Goal: Transaction & Acquisition: Purchase product/service

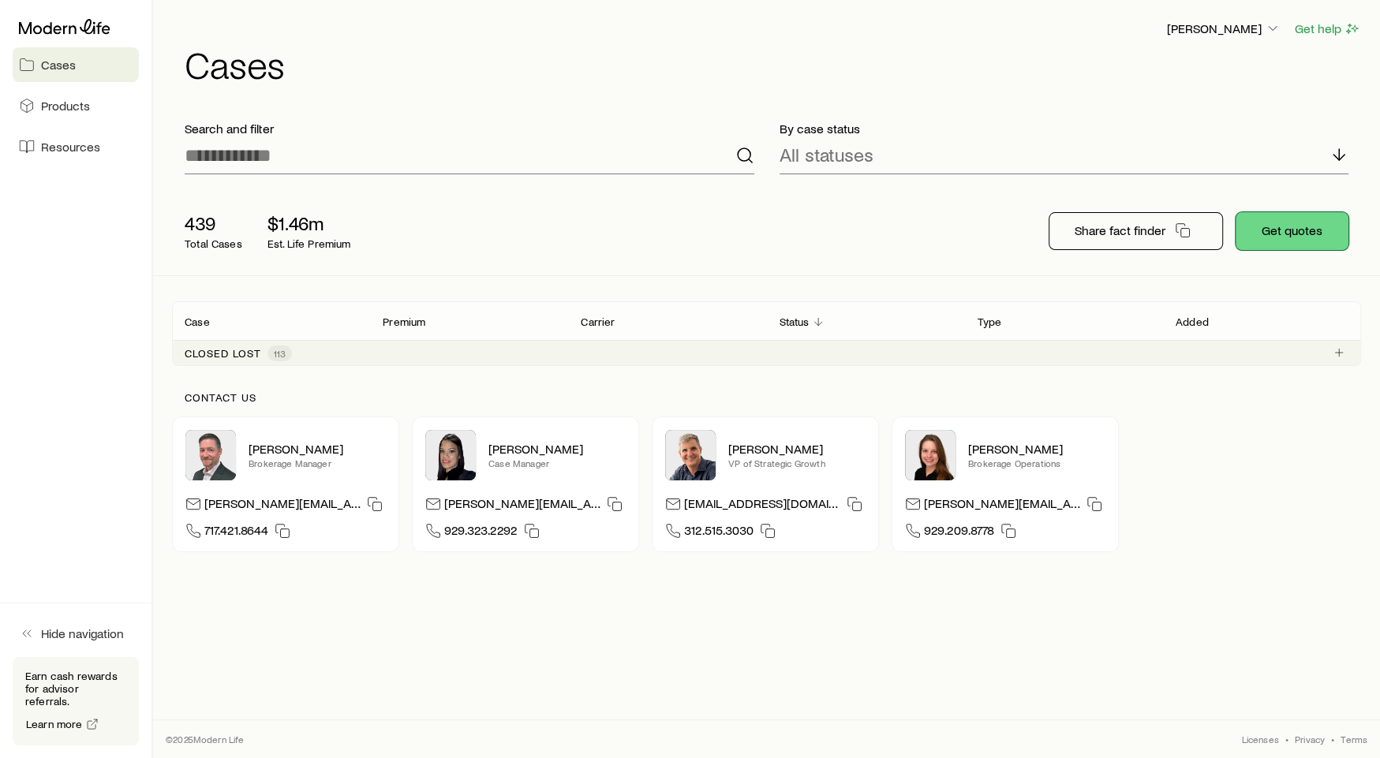
click at [1260, 226] on button "Get quotes" at bounding box center [1292, 231] width 113 height 38
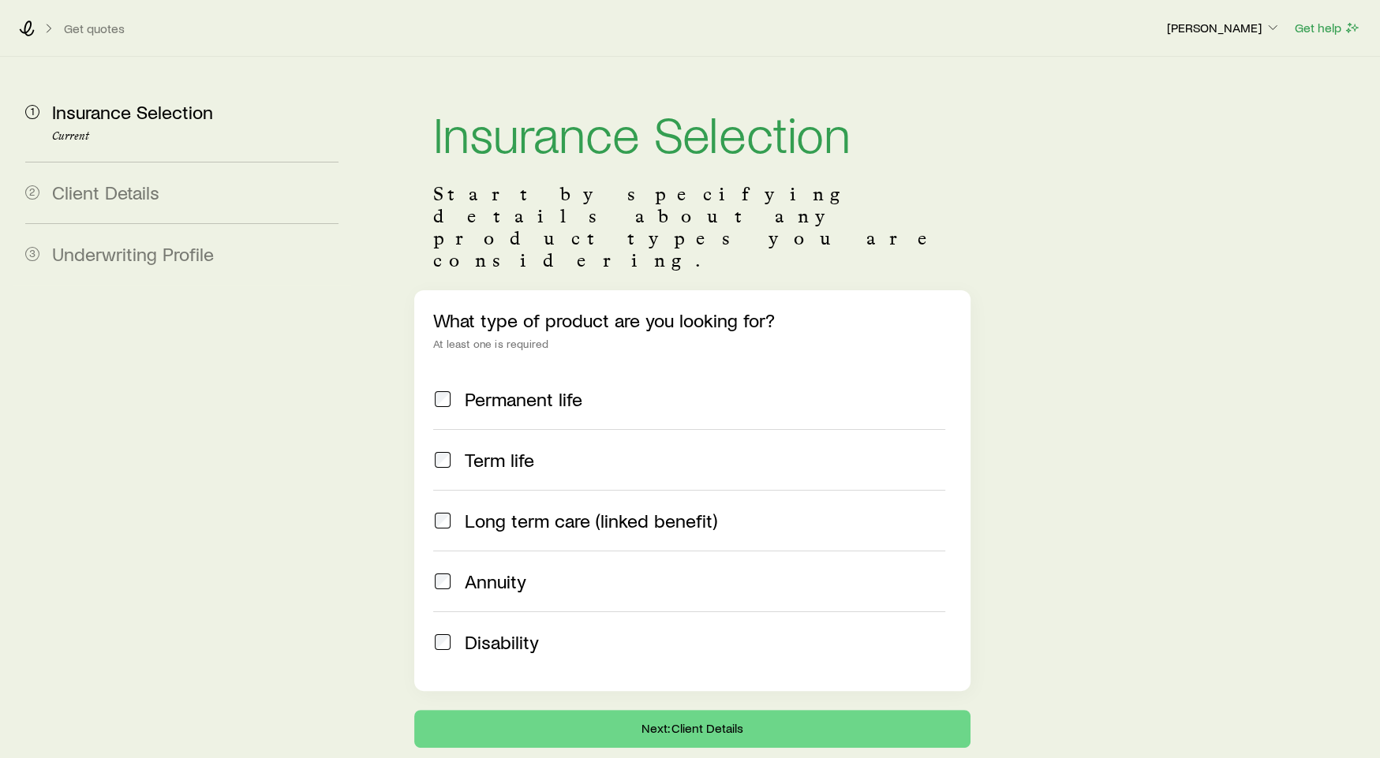
click at [585, 388] on div "Permanent life" at bounding box center [705, 399] width 481 height 22
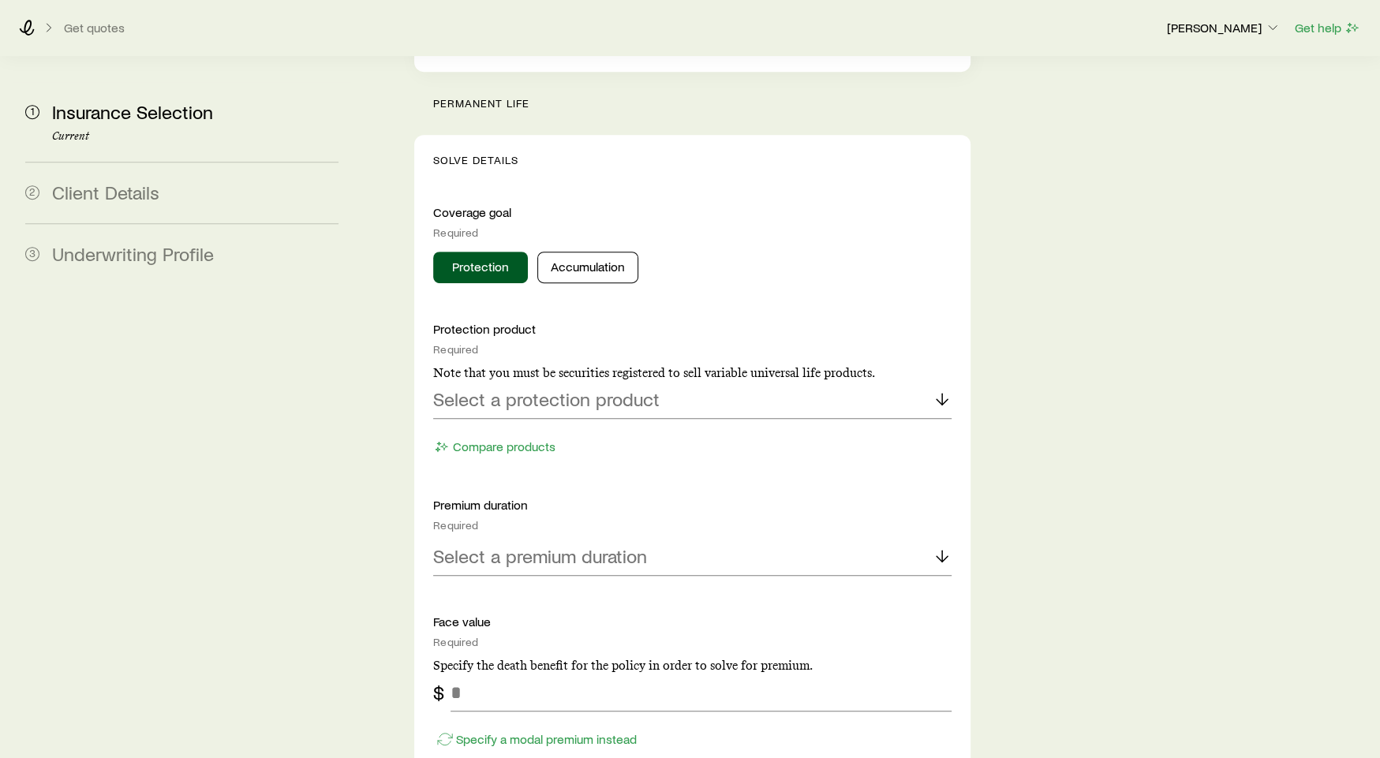
scroll to position [720, 0]
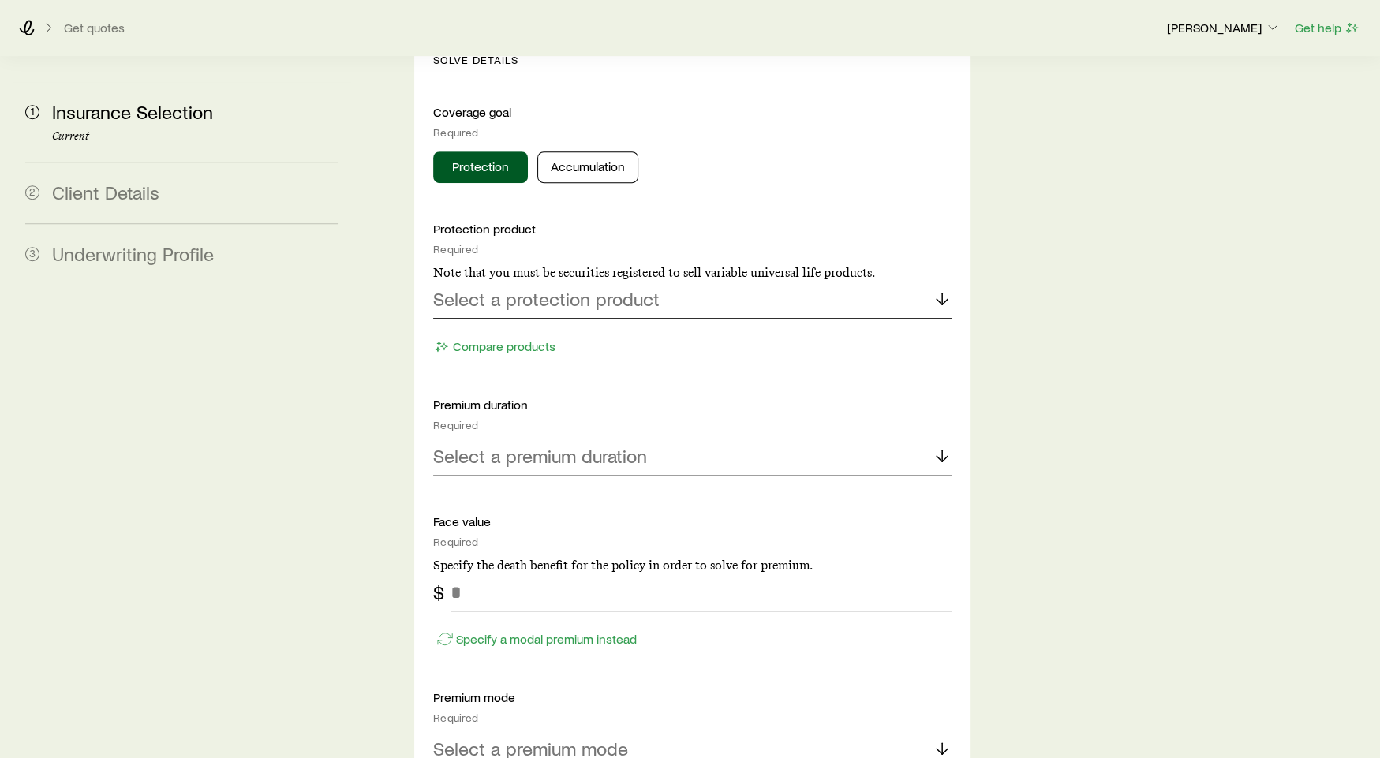
click at [537, 288] on p "Select a protection product" at bounding box center [546, 299] width 227 height 22
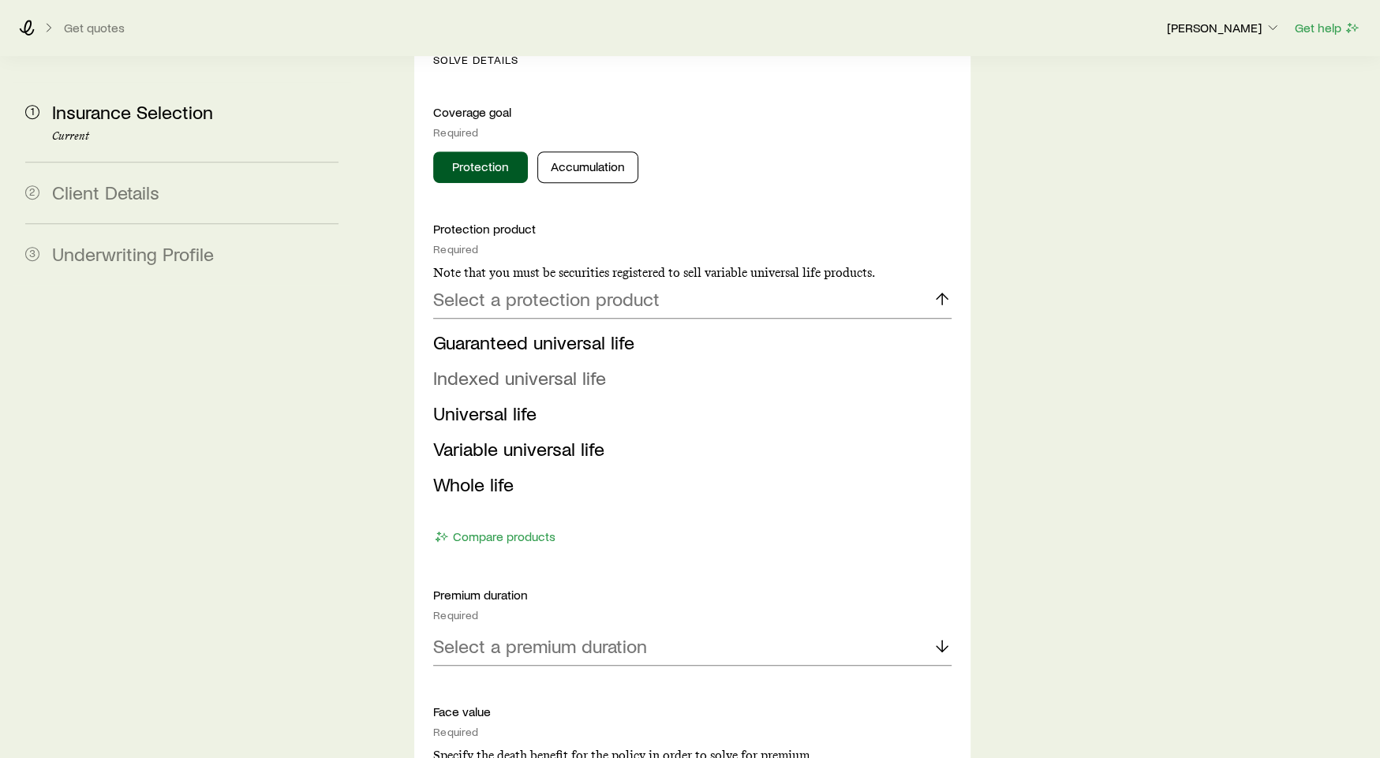
click at [541, 361] on li "Indexed universal life" at bounding box center [687, 379] width 509 height 36
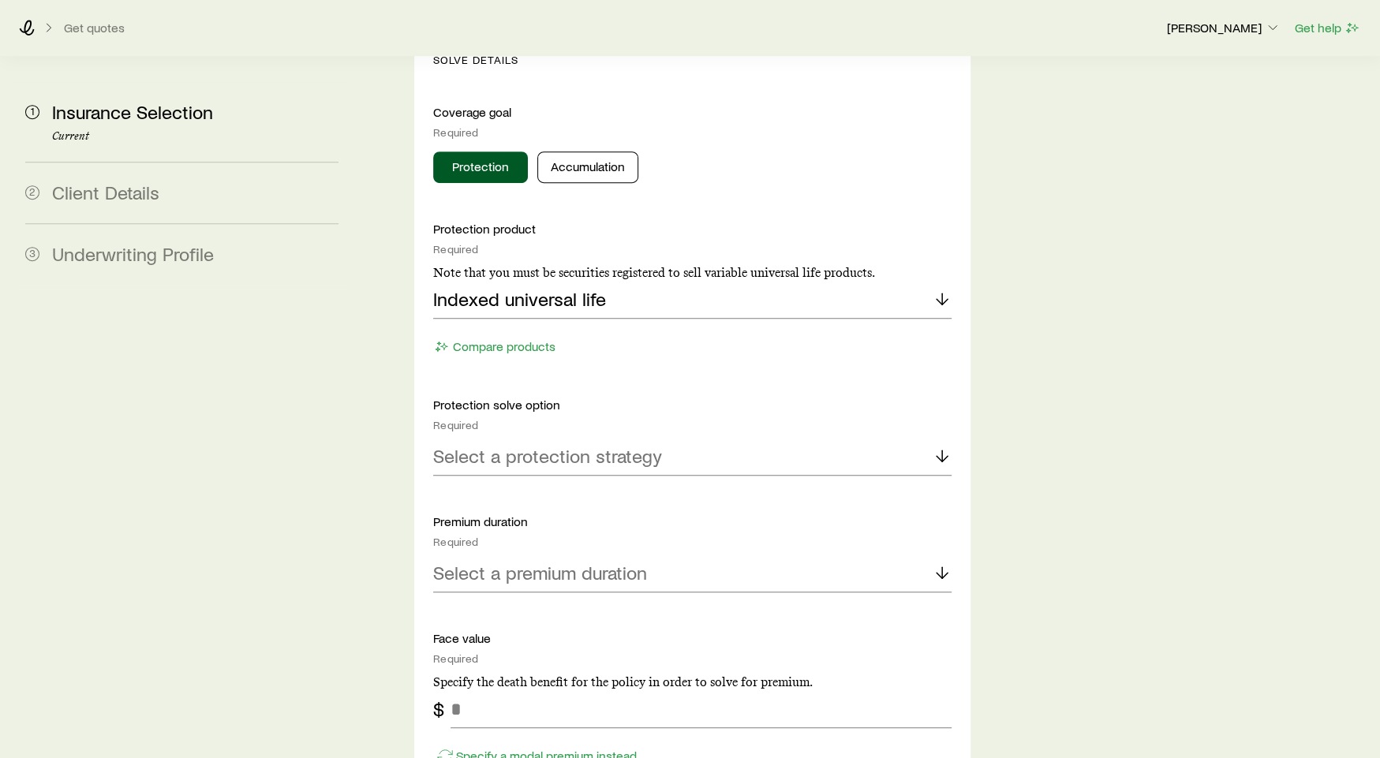
scroll to position [896, 0]
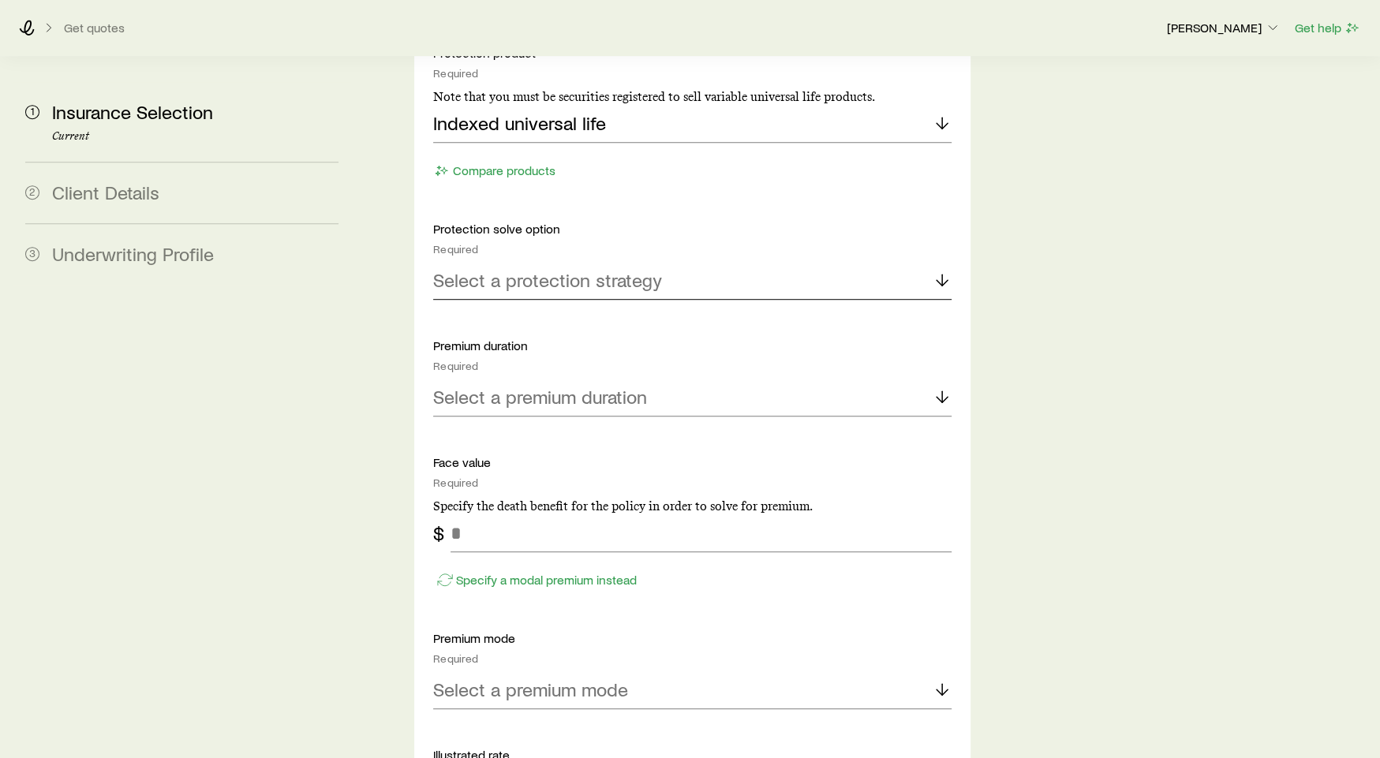
click at [597, 262] on div "Select a protection strategy" at bounding box center [692, 281] width 519 height 38
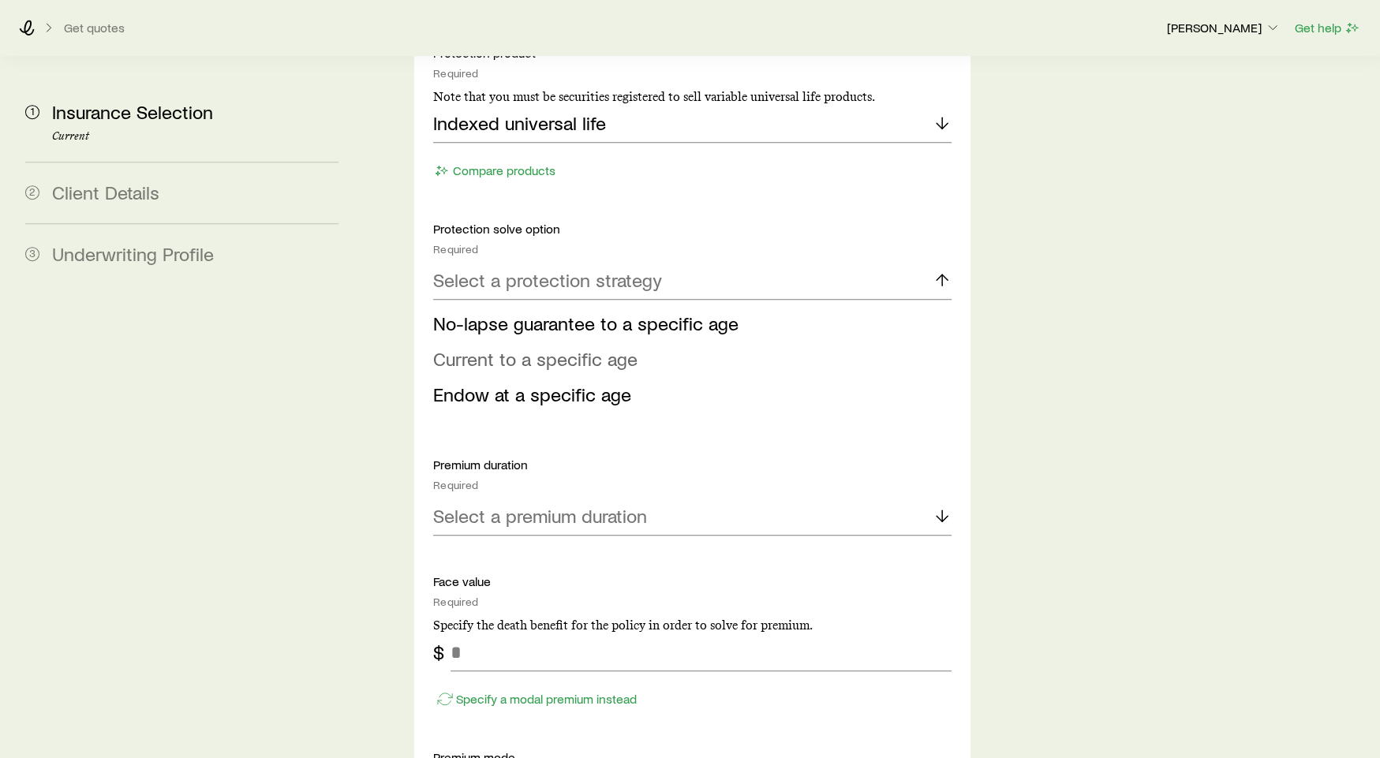
click at [576, 347] on span "Current to a specific age" at bounding box center [535, 358] width 204 height 23
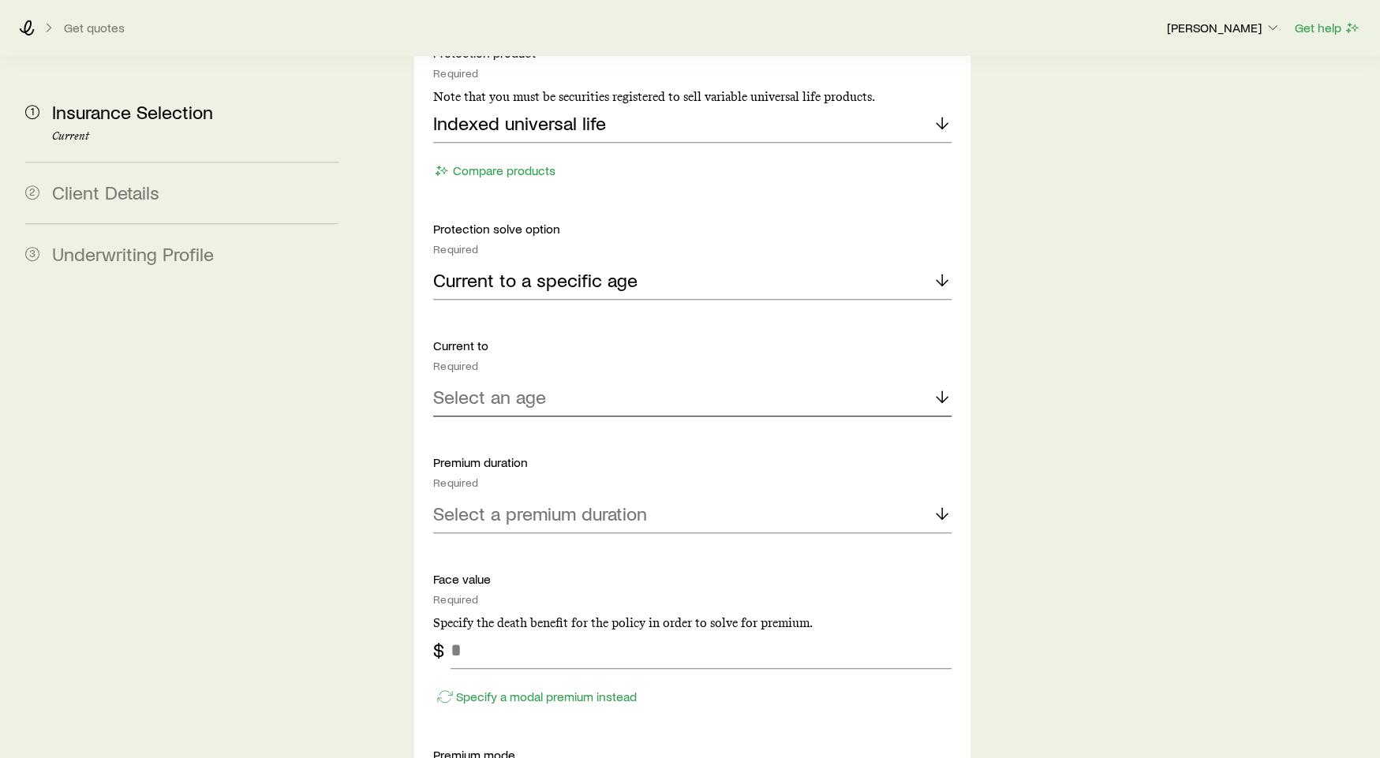
click at [590, 379] on div "Select an age" at bounding box center [692, 398] width 519 height 38
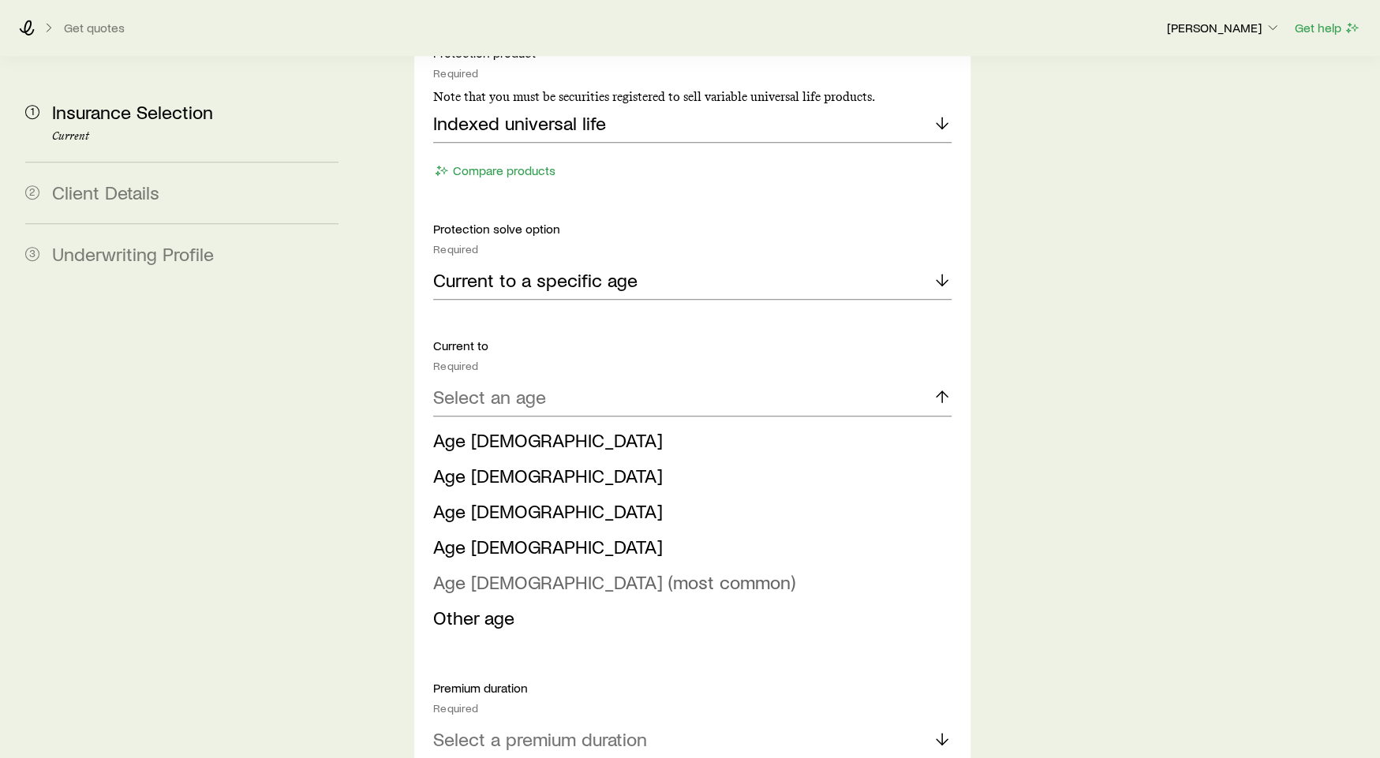
click at [590, 571] on span "Age [DEMOGRAPHIC_DATA] (most common)" at bounding box center [614, 582] width 362 height 23
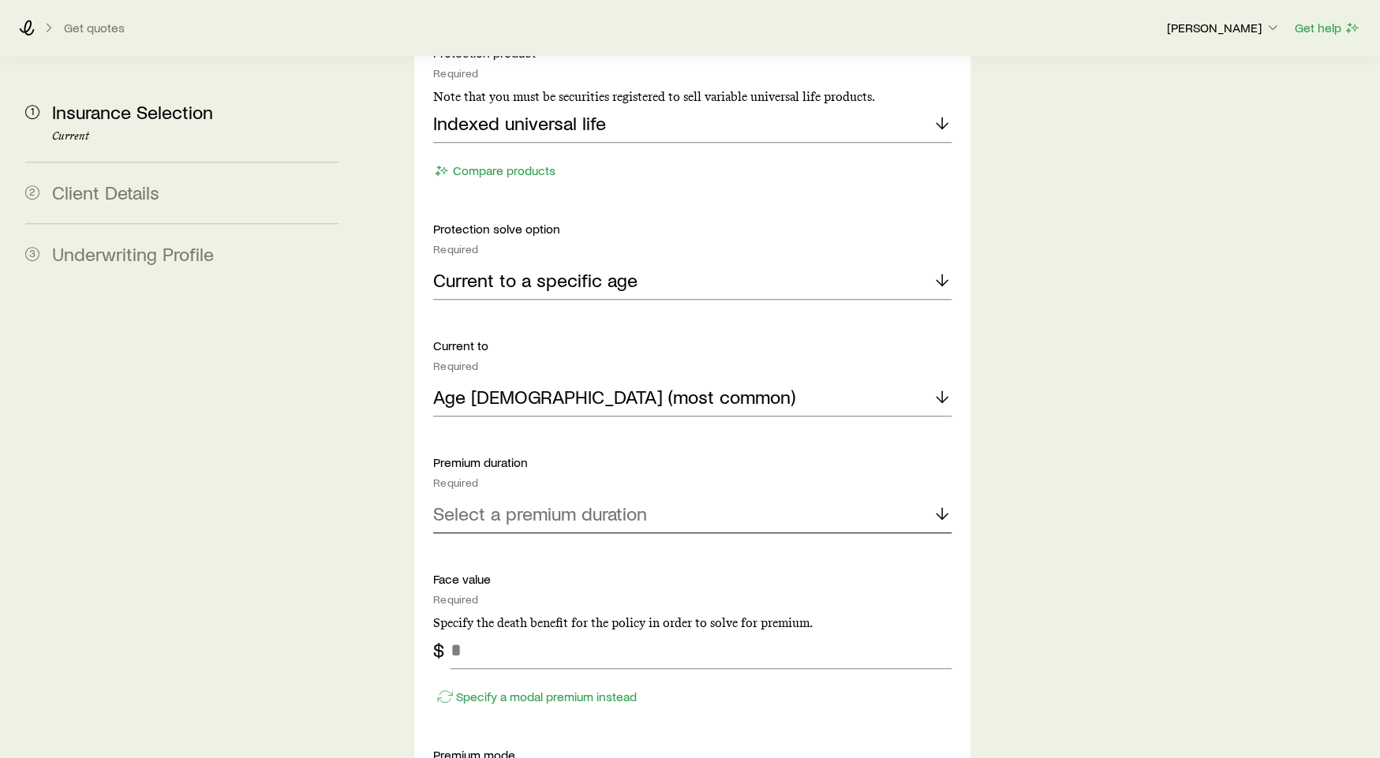
click at [567, 503] on p "Select a premium duration" at bounding box center [540, 514] width 214 height 22
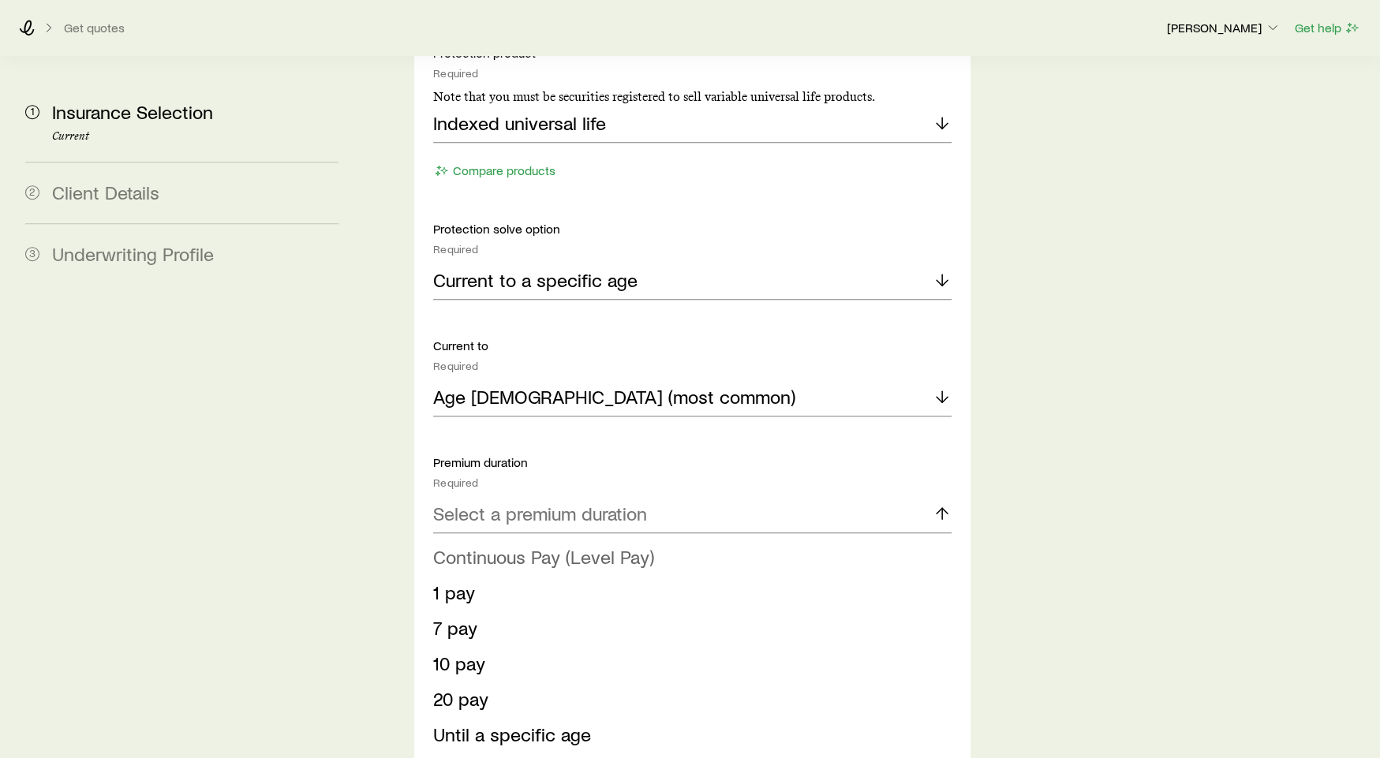
click at [565, 545] on span "Continuous Pay (Level Pay)" at bounding box center [543, 556] width 221 height 23
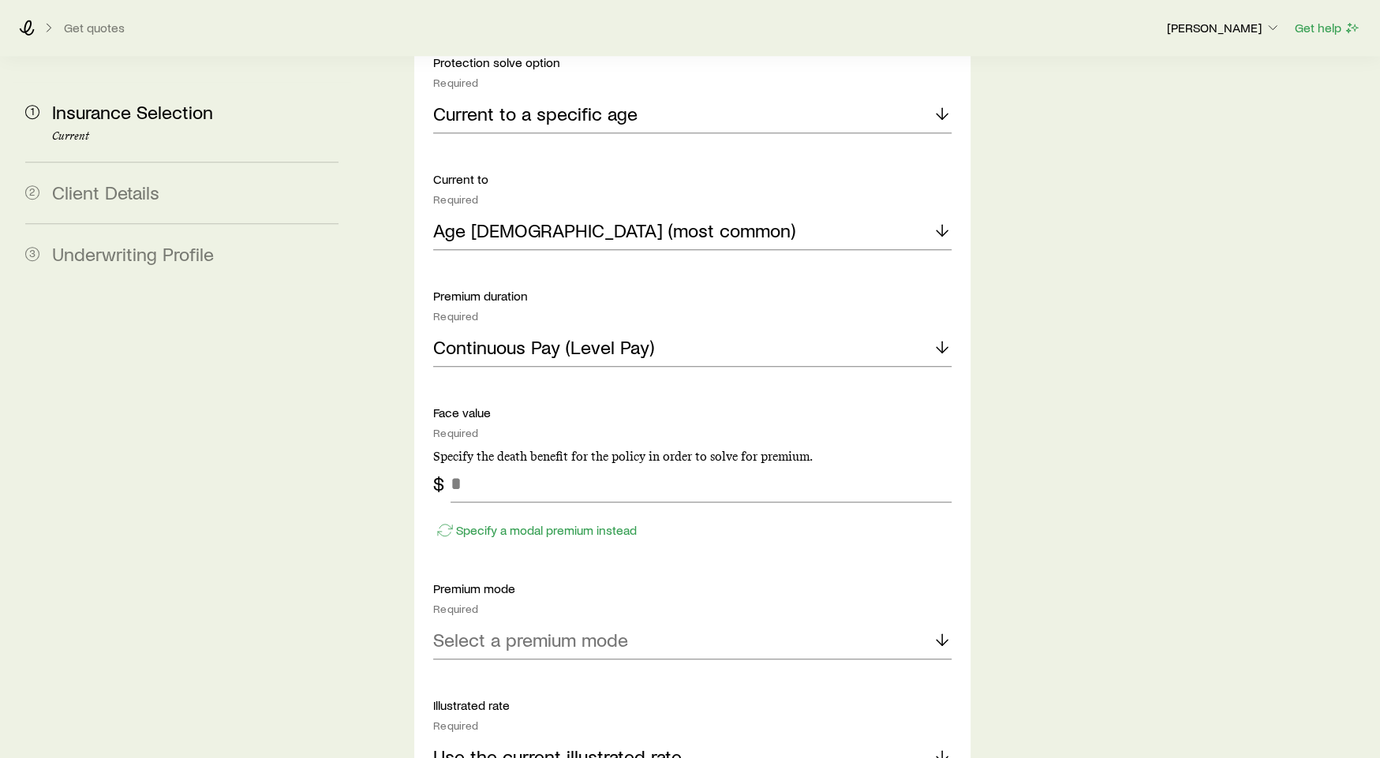
scroll to position [1222, 0]
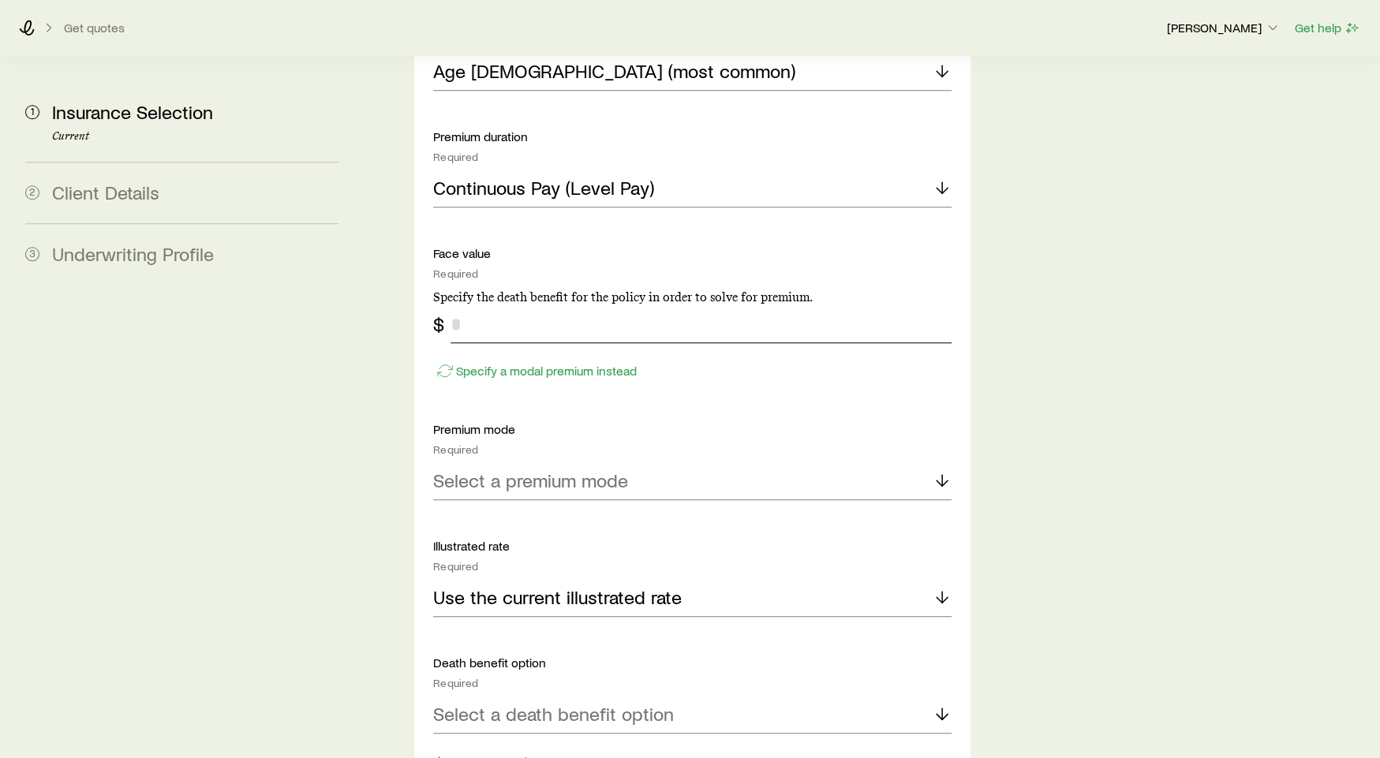
click at [562, 305] on input "tel" at bounding box center [701, 324] width 501 height 38
type input "*********"
click at [631, 462] on div "Select a premium mode" at bounding box center [692, 481] width 519 height 38
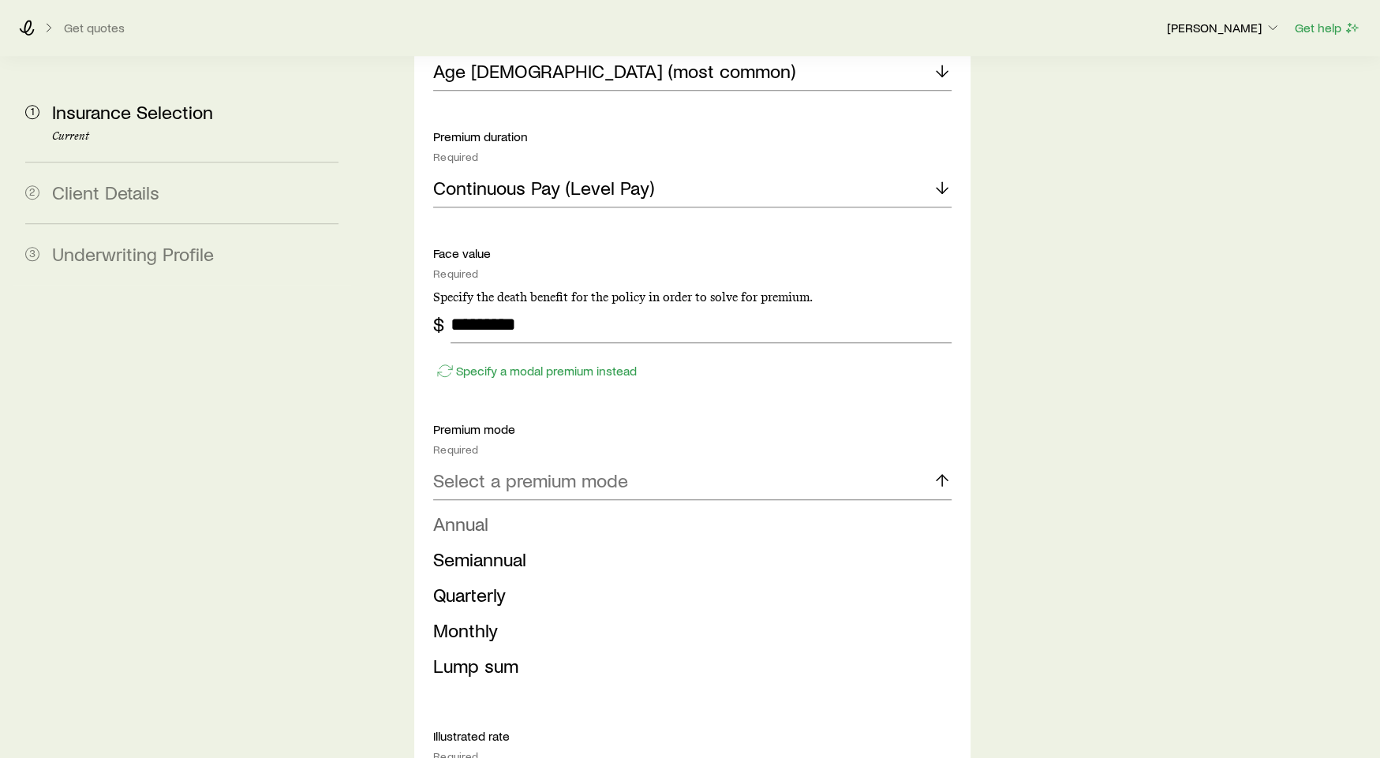
click at [592, 507] on li "Annual" at bounding box center [687, 525] width 509 height 36
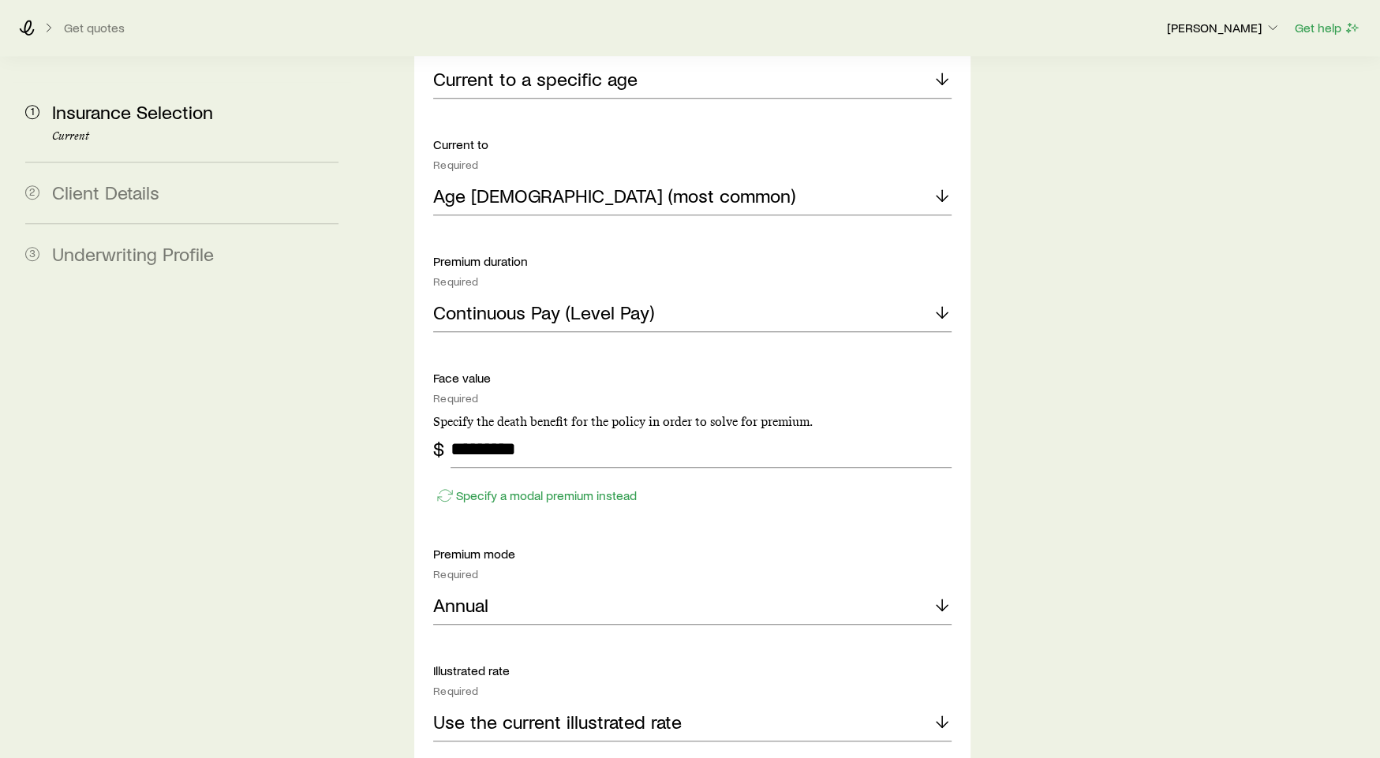
scroll to position [990, 0]
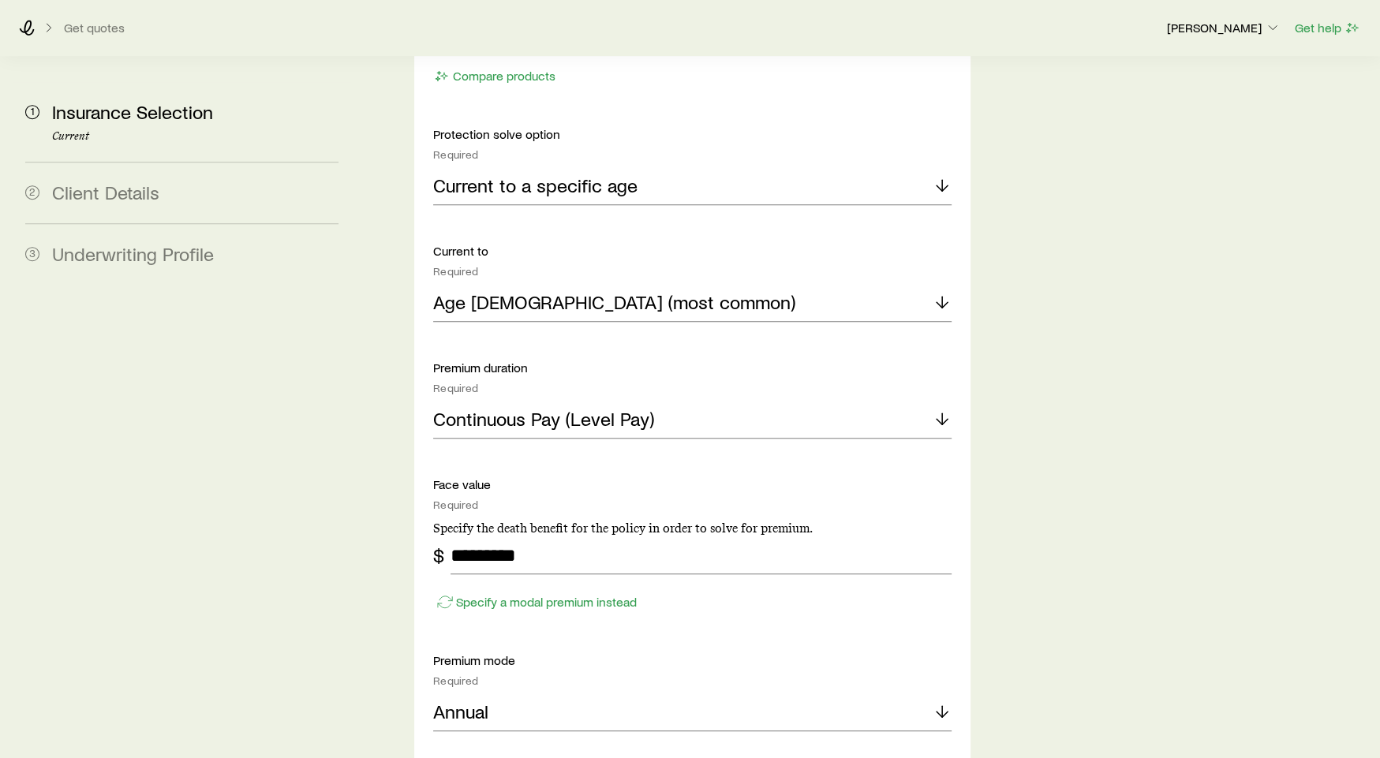
click at [616, 395] on div "Protection product Required Note that you must be securities registered to sell…" at bounding box center [692, 477] width 519 height 1055
click at [626, 408] on p "Continuous Pay (Level Pay)" at bounding box center [543, 419] width 221 height 22
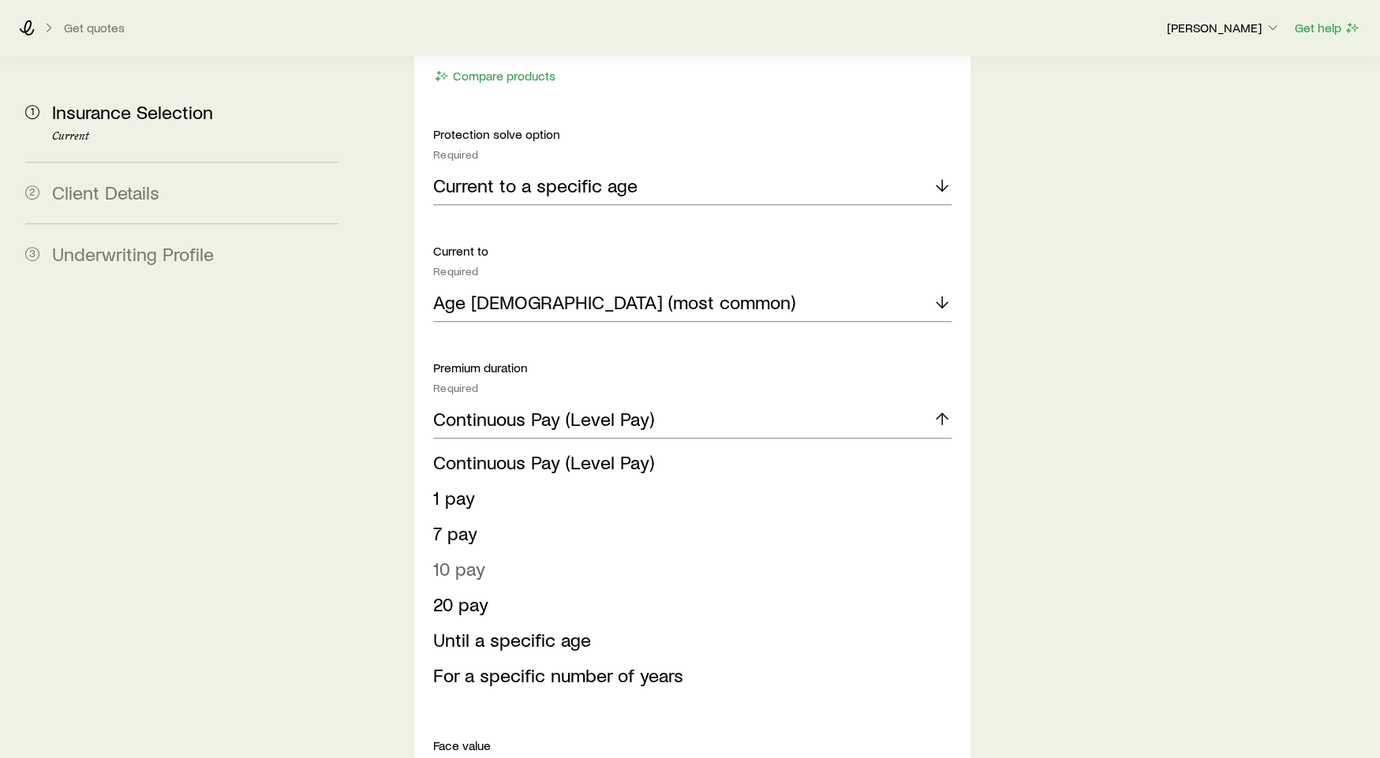
click at [585, 552] on li "10 pay" at bounding box center [687, 570] width 509 height 36
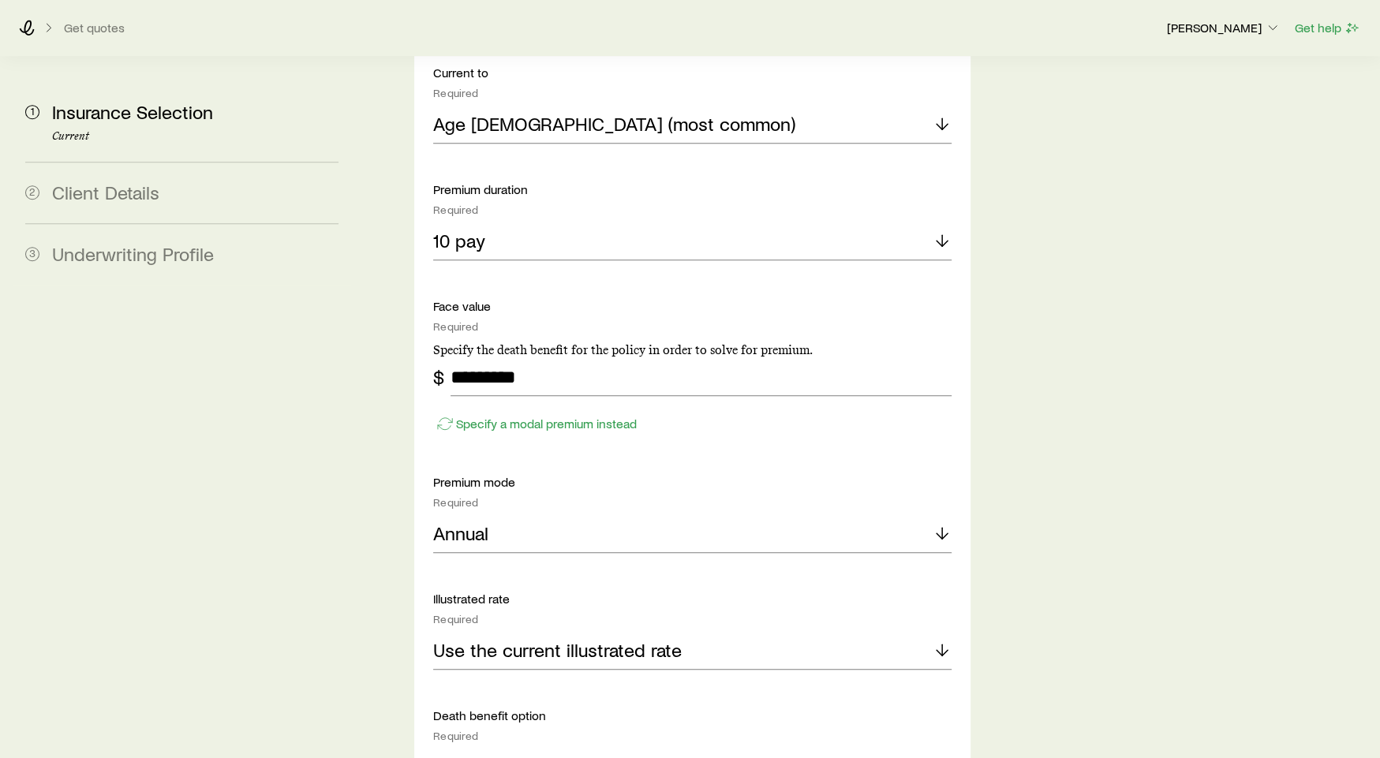
scroll to position [1455, 0]
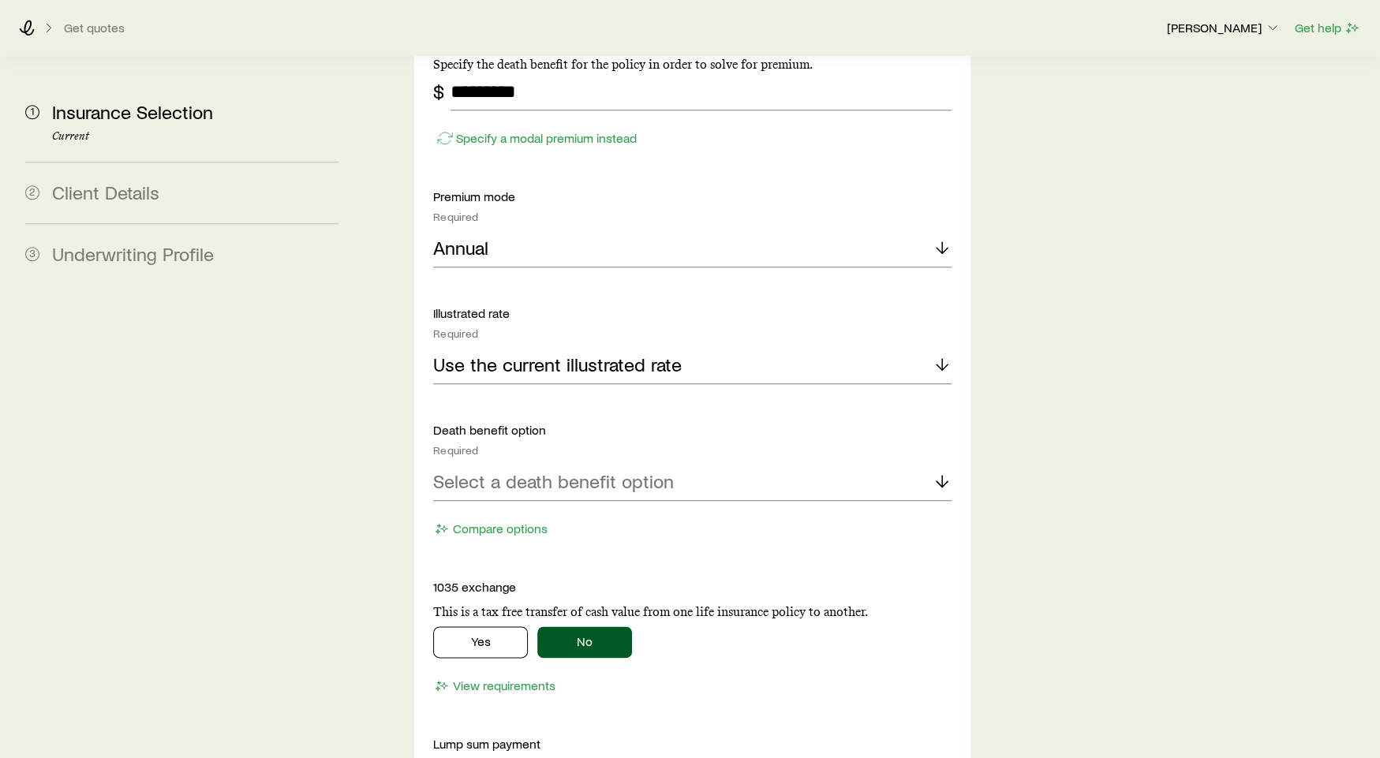
click at [644, 459] on div "Death benefit option Required Select a death benefit option Compare options" at bounding box center [692, 481] width 519 height 119
click at [644, 470] on p "Select a death benefit option" at bounding box center [553, 481] width 241 height 22
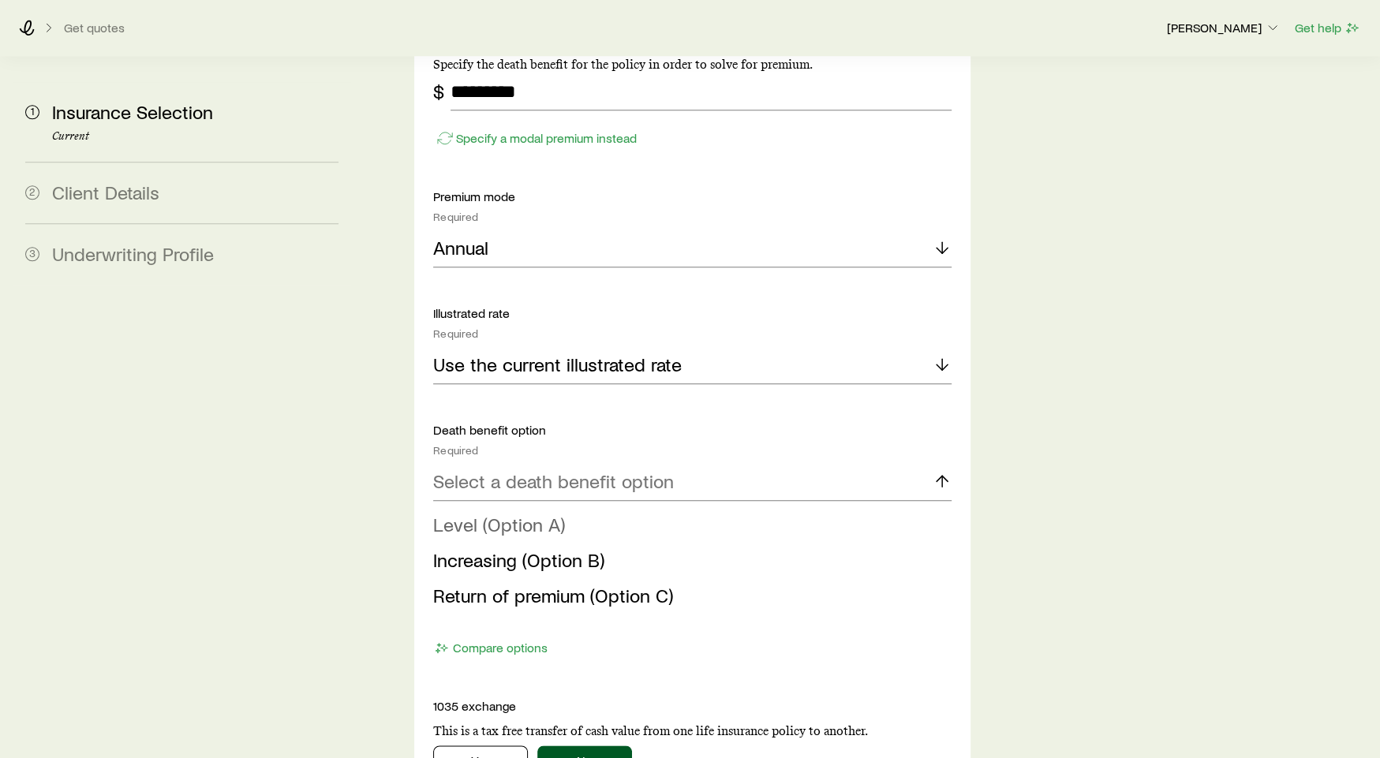
click at [625, 507] on li "Level (Option A)" at bounding box center [687, 525] width 509 height 36
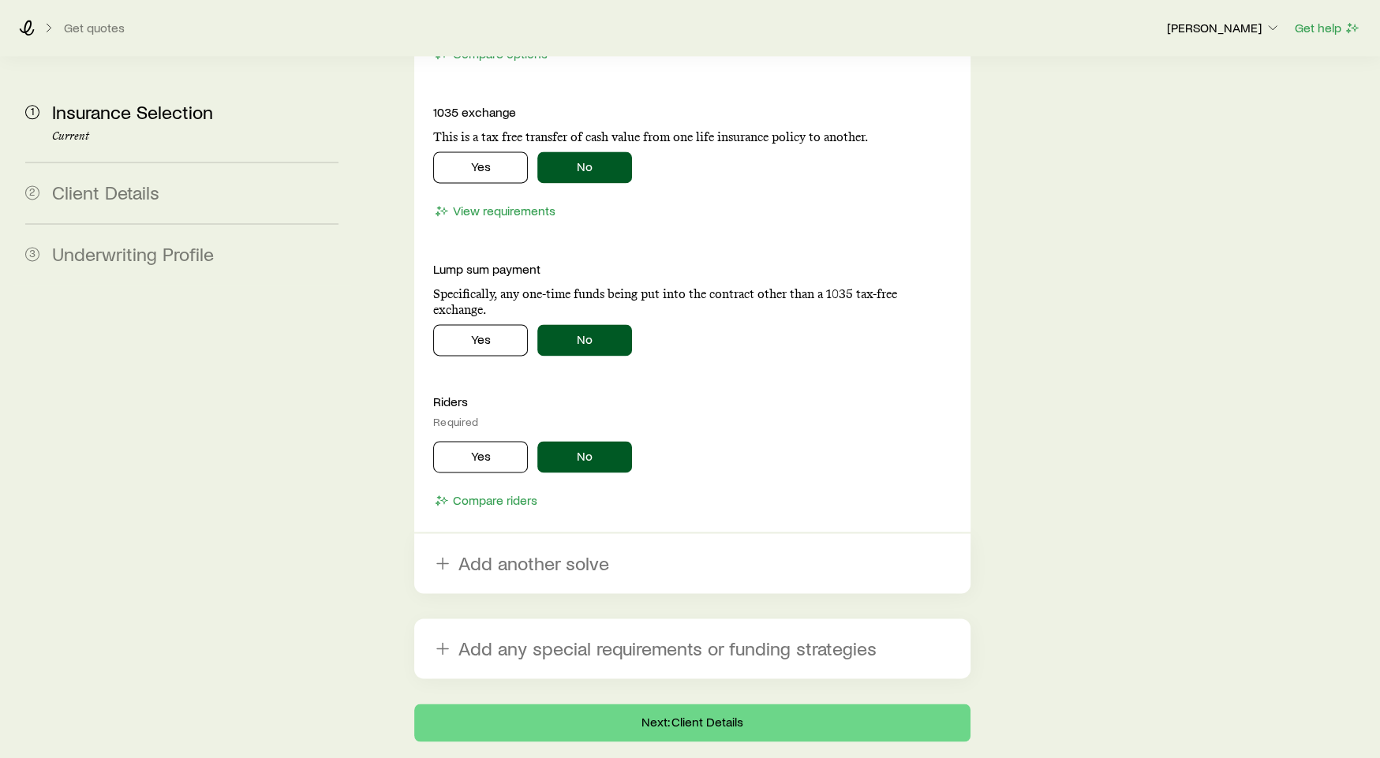
scroll to position [1938, 0]
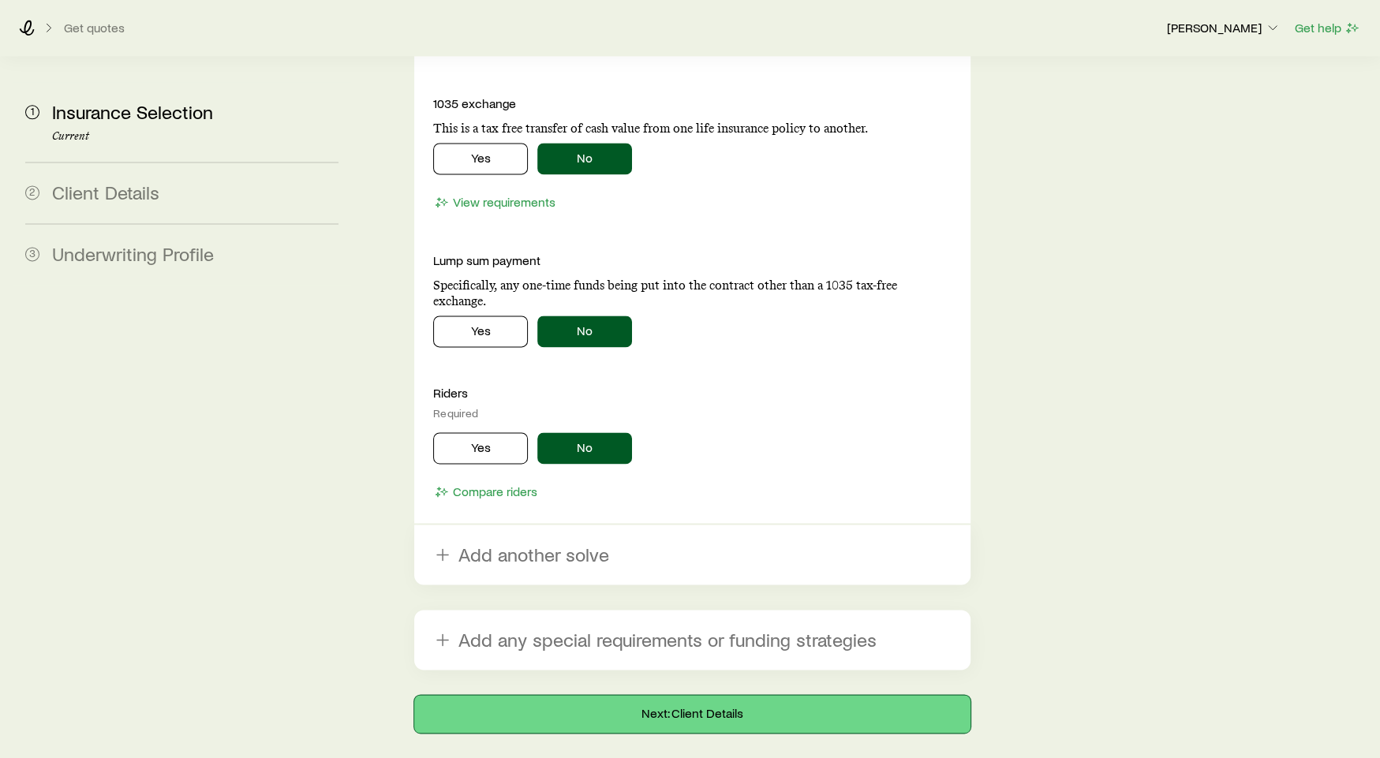
click at [686, 695] on button "Next: Client Details" at bounding box center [692, 714] width 556 height 38
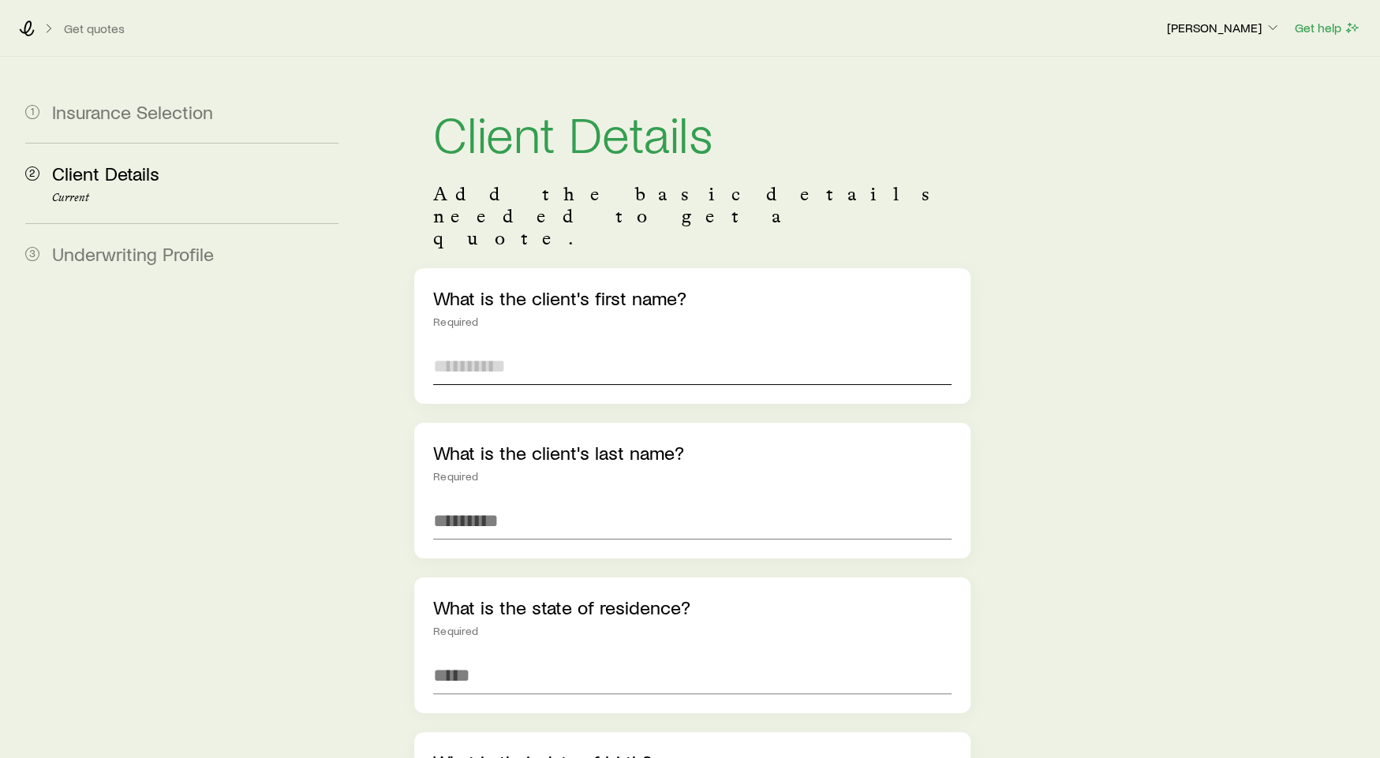
click at [474, 347] on input "text" at bounding box center [692, 366] width 519 height 38
type input "****"
type input "*****"
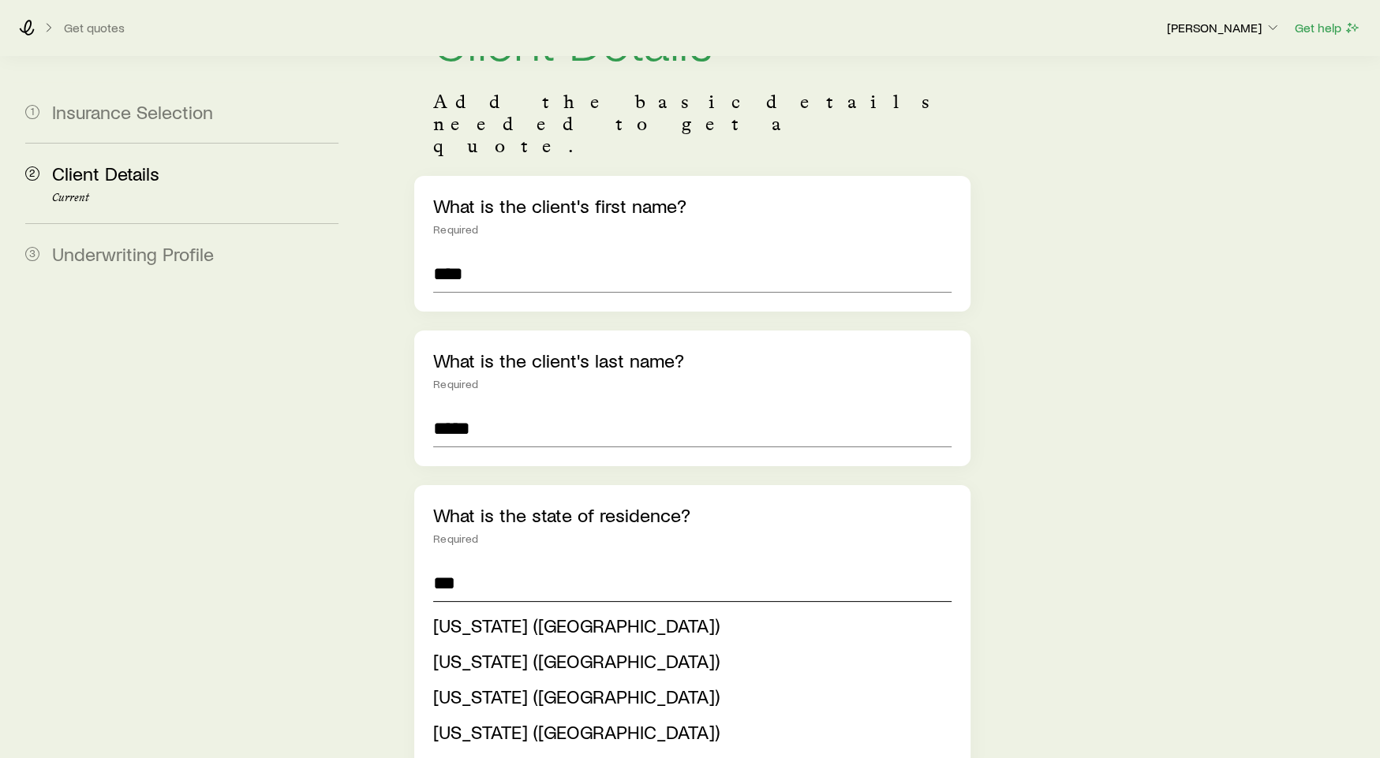
scroll to position [187, 0]
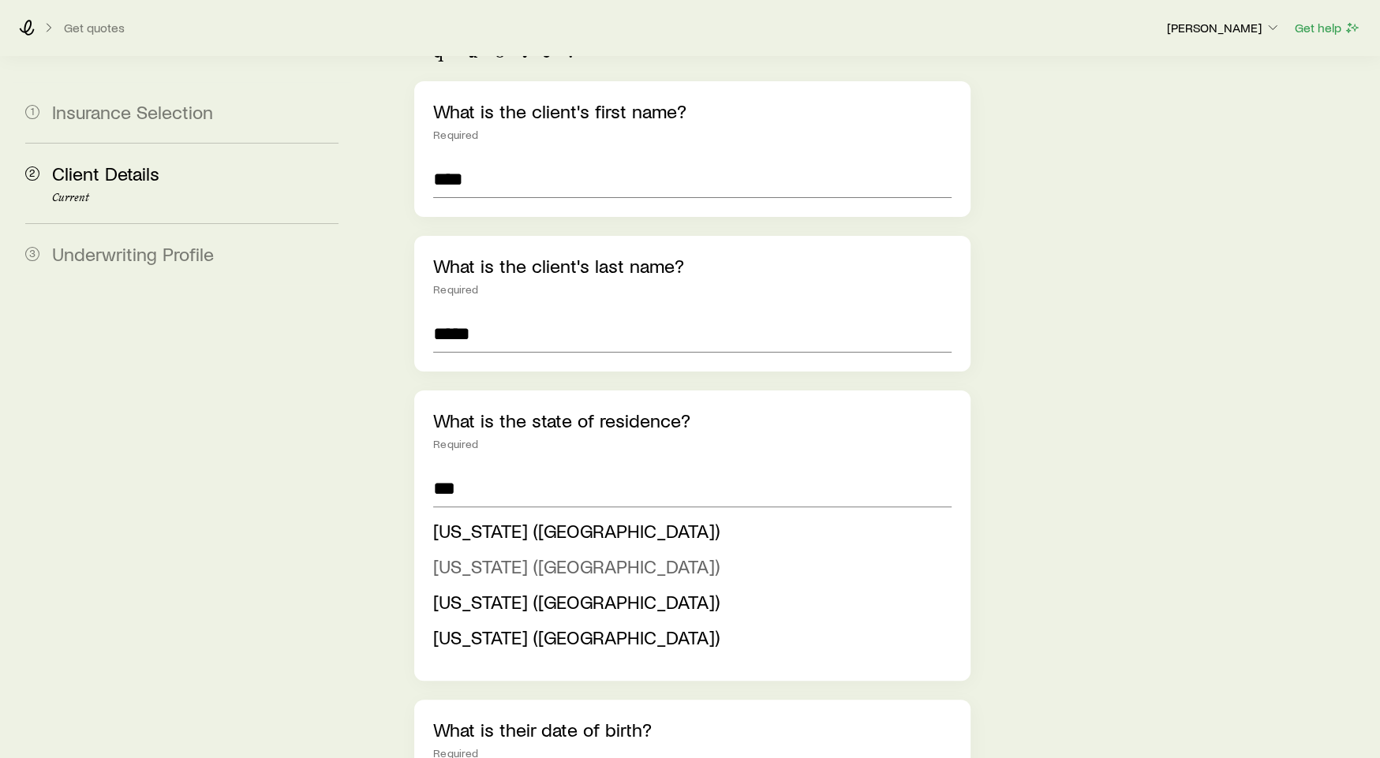
click at [480, 555] on span "[US_STATE] ([GEOGRAPHIC_DATA])" at bounding box center [576, 566] width 286 height 23
type input "**********"
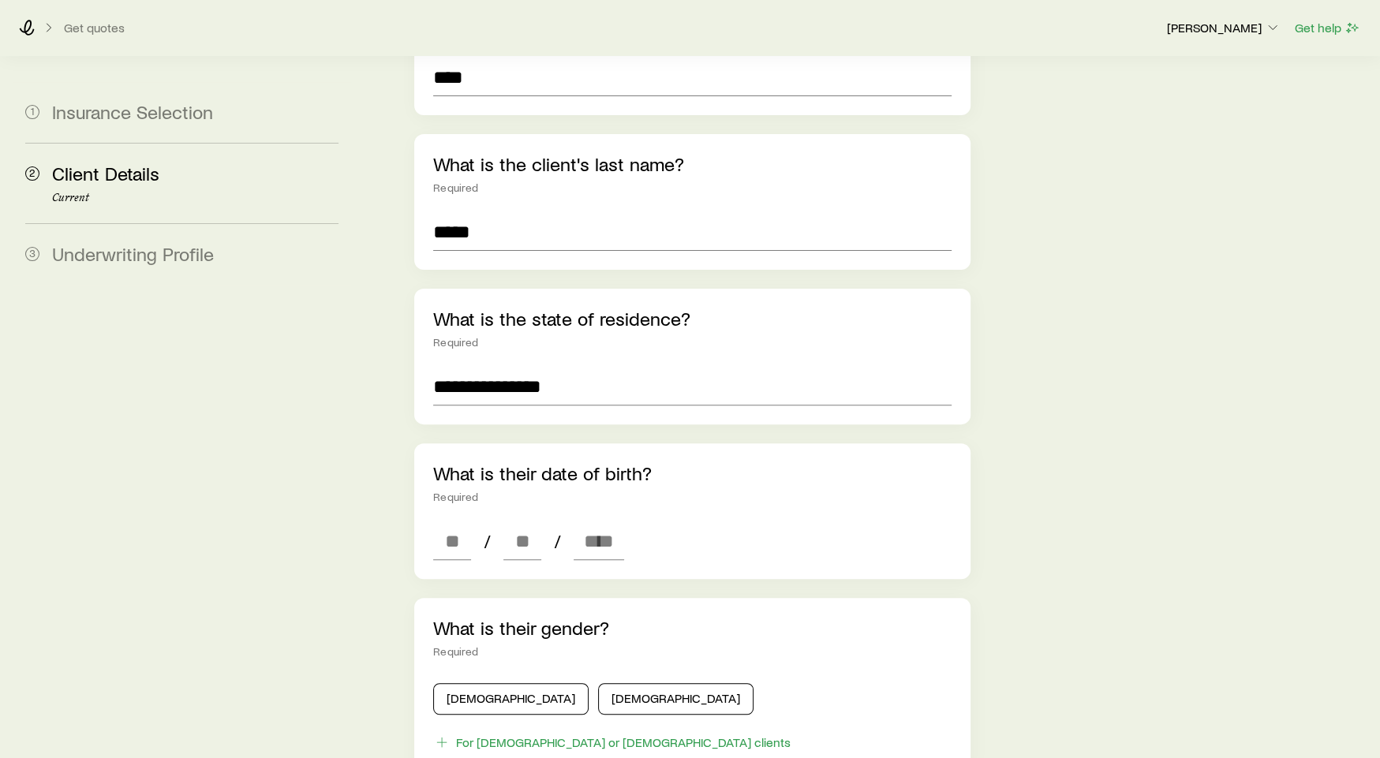
scroll to position [406, 0]
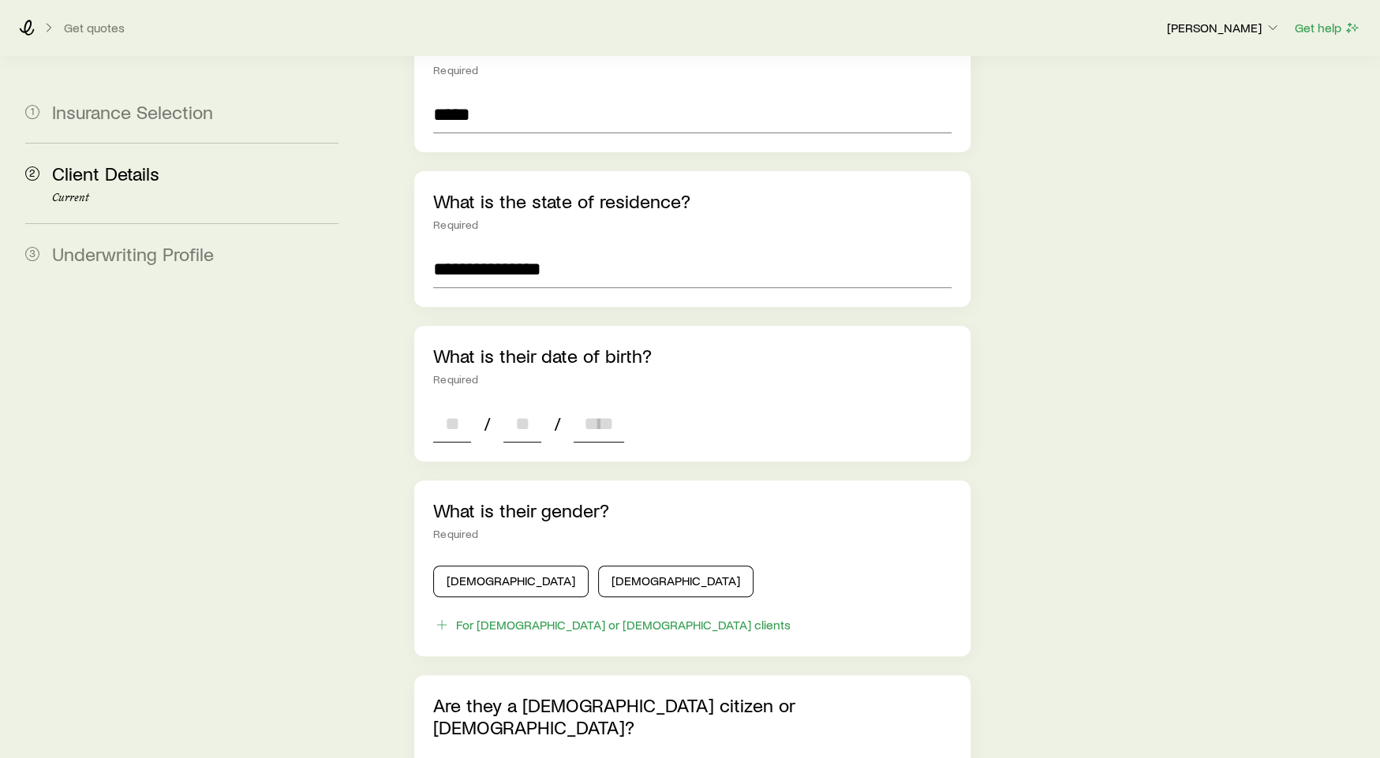
click at [433, 405] on input at bounding box center [452, 424] width 38 height 38
type input "**"
type input "****"
type input "*"
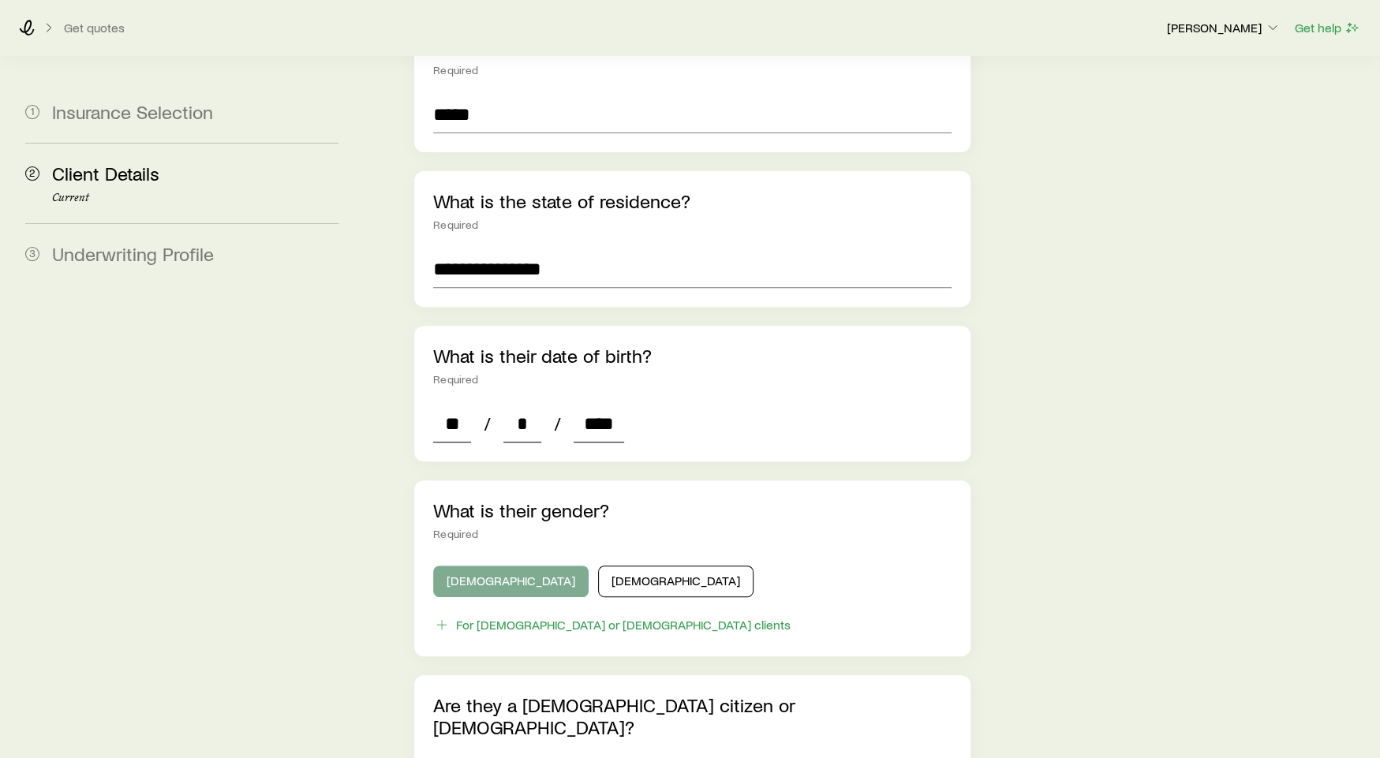
type input "****"
click at [511, 566] on button "[DEMOGRAPHIC_DATA]" at bounding box center [510, 582] width 155 height 32
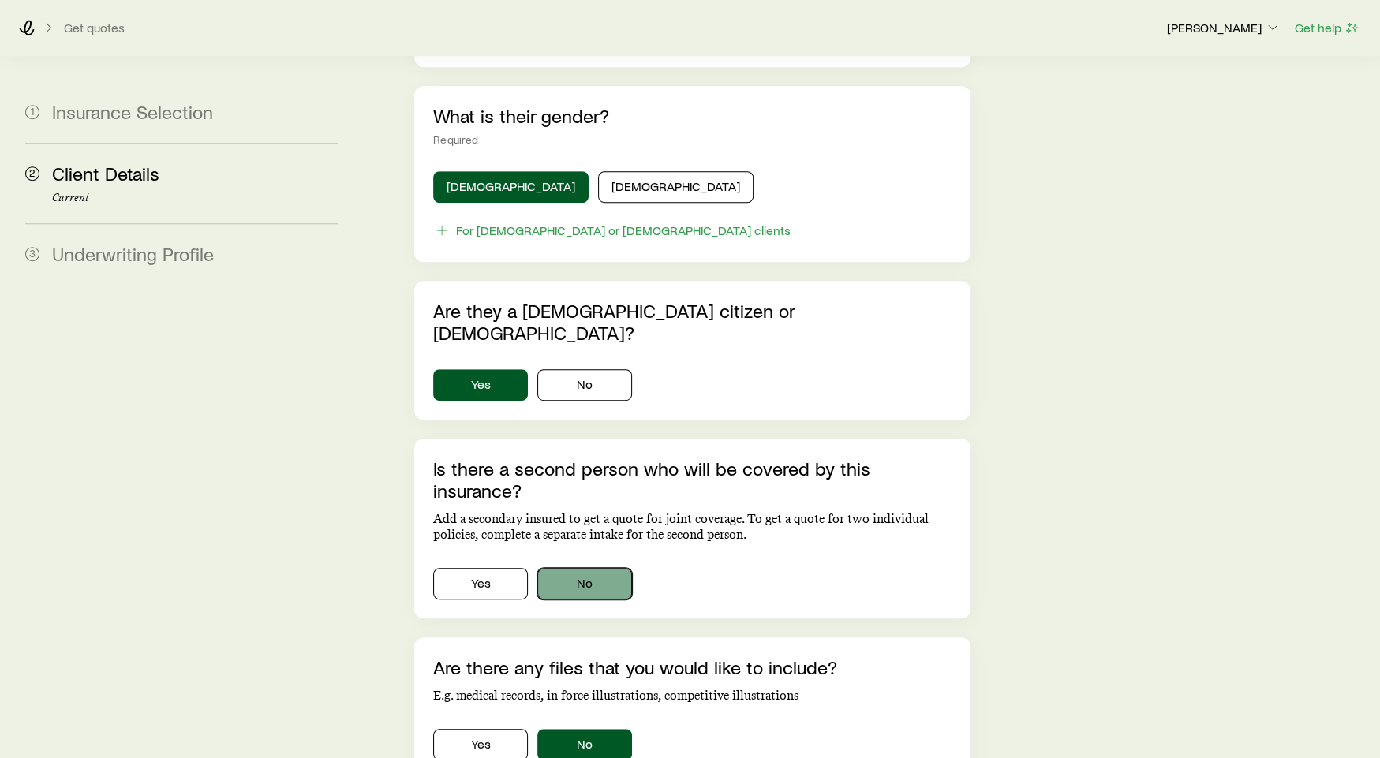
click at [585, 568] on button "No" at bounding box center [584, 584] width 95 height 32
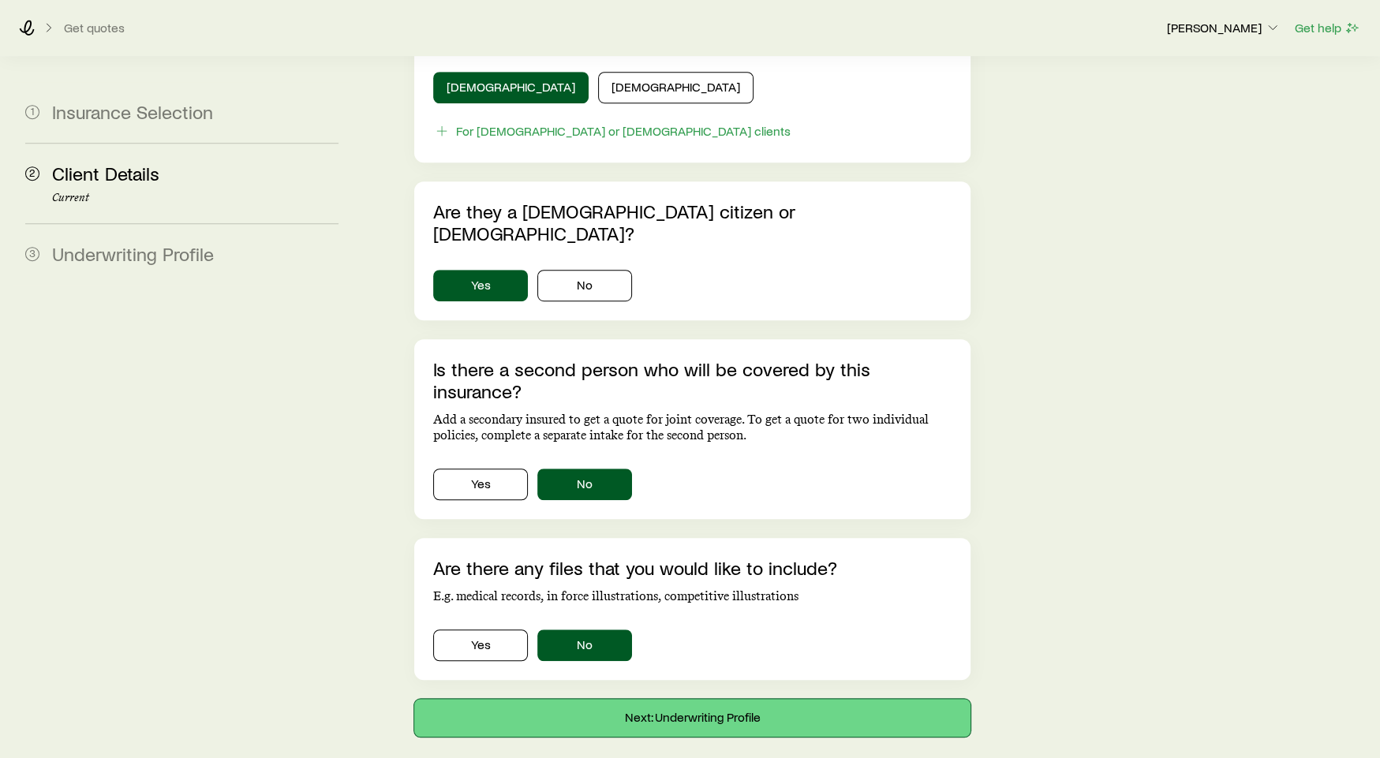
click at [632, 699] on button "Next: Underwriting Profile" at bounding box center [692, 718] width 556 height 38
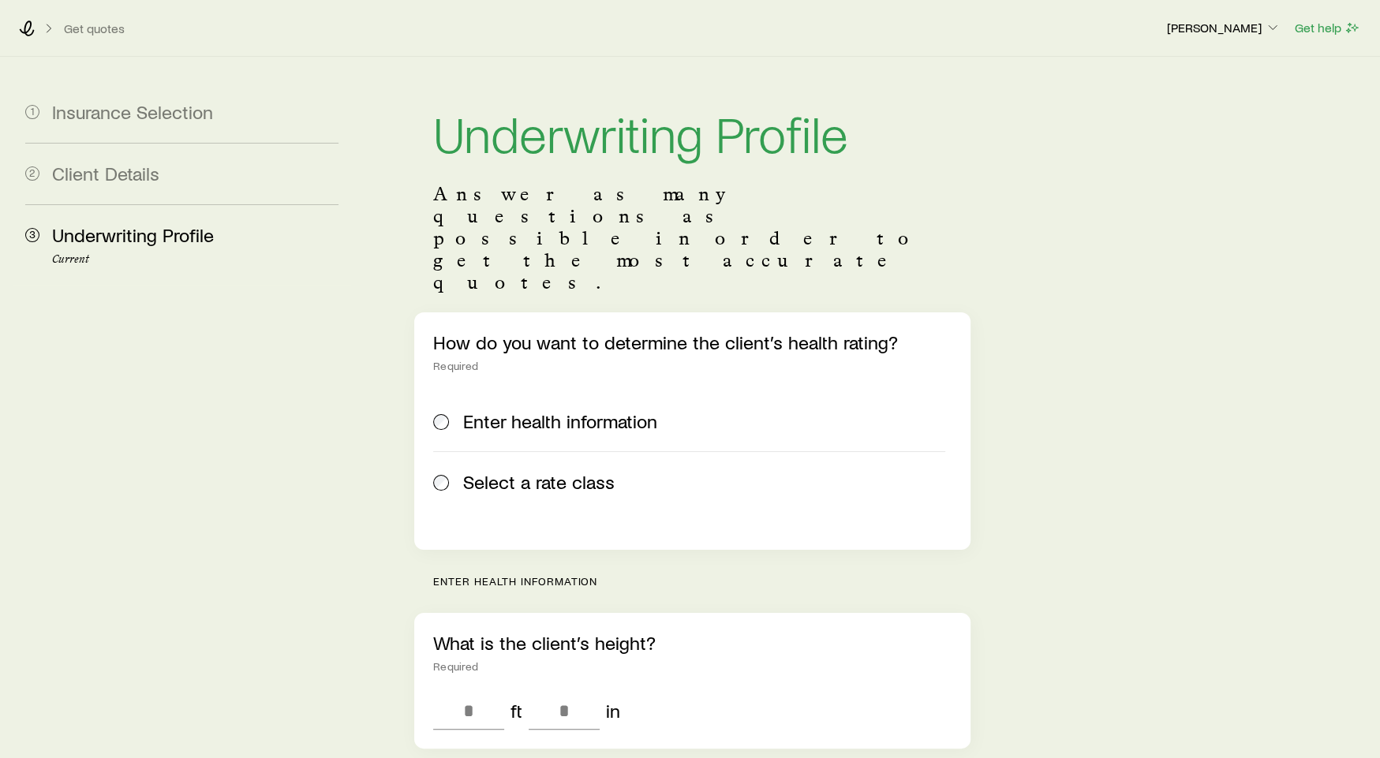
click at [533, 451] on label "Select a rate class" at bounding box center [689, 481] width 512 height 61
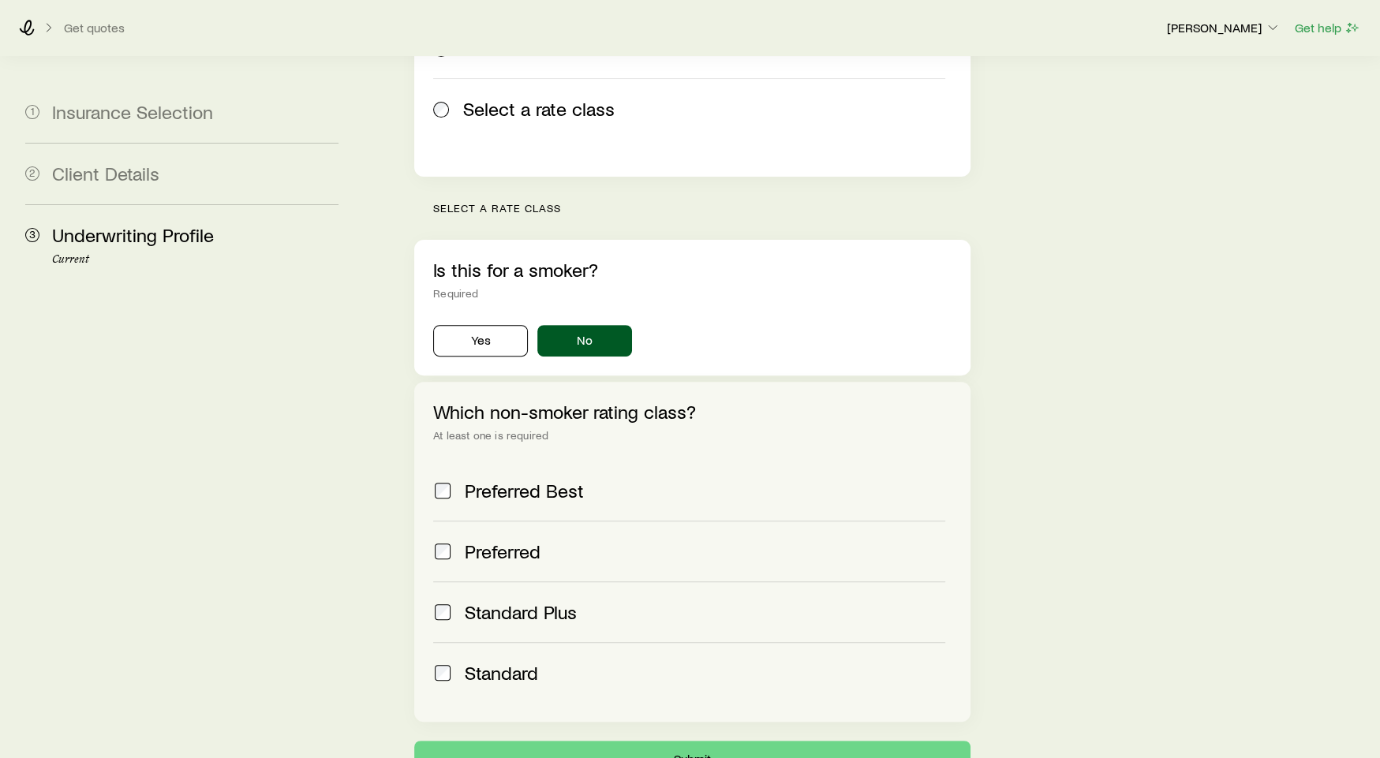
click at [526, 480] on span "Preferred Best" at bounding box center [524, 491] width 119 height 22
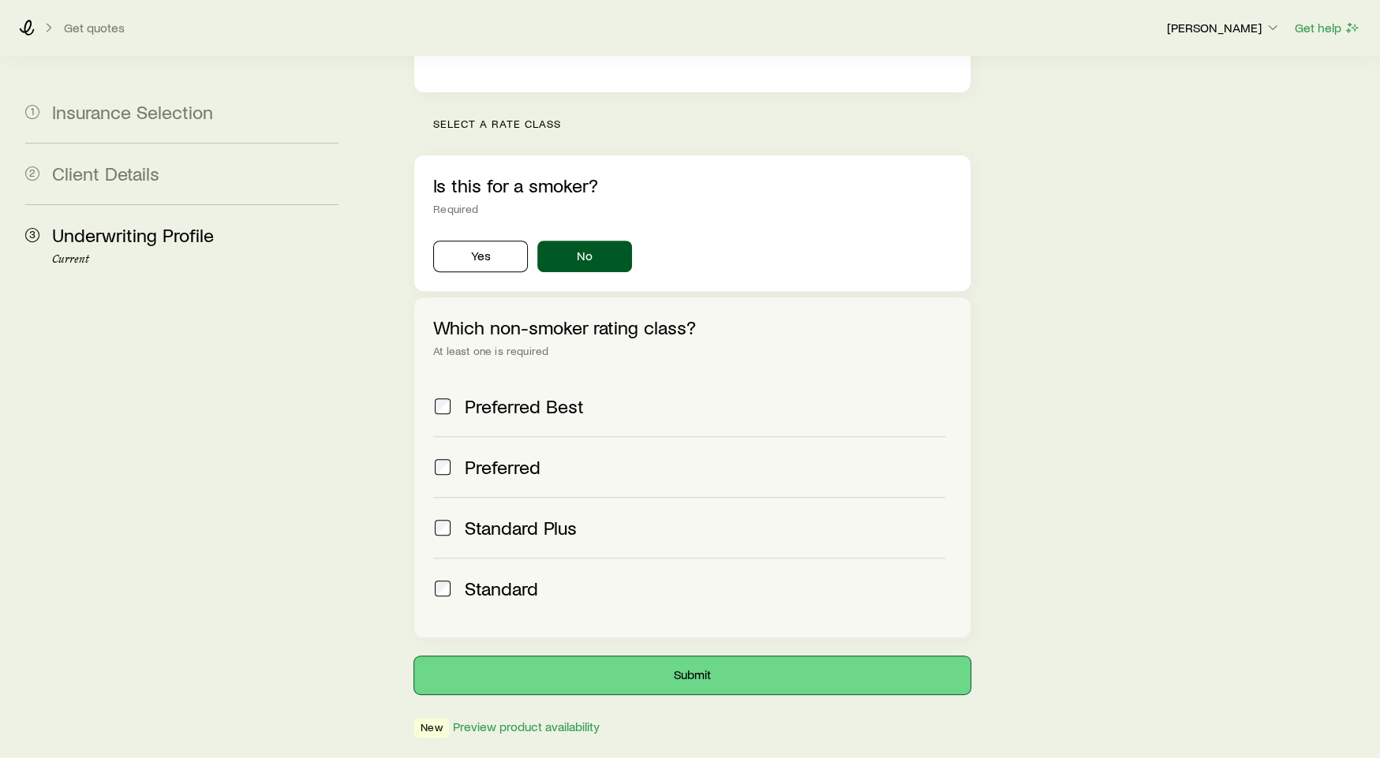
click at [670, 657] on button "Submit" at bounding box center [692, 676] width 556 height 38
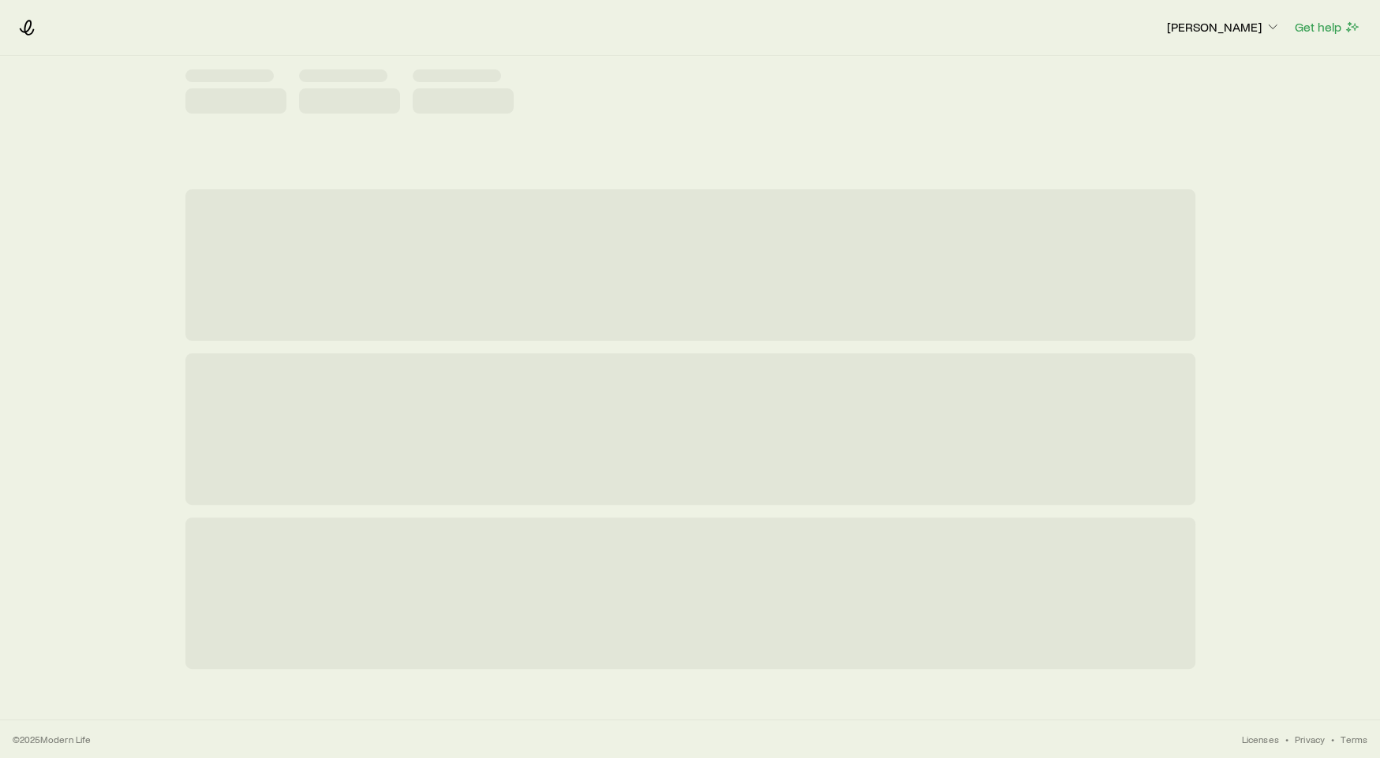
scroll to position [0, 0]
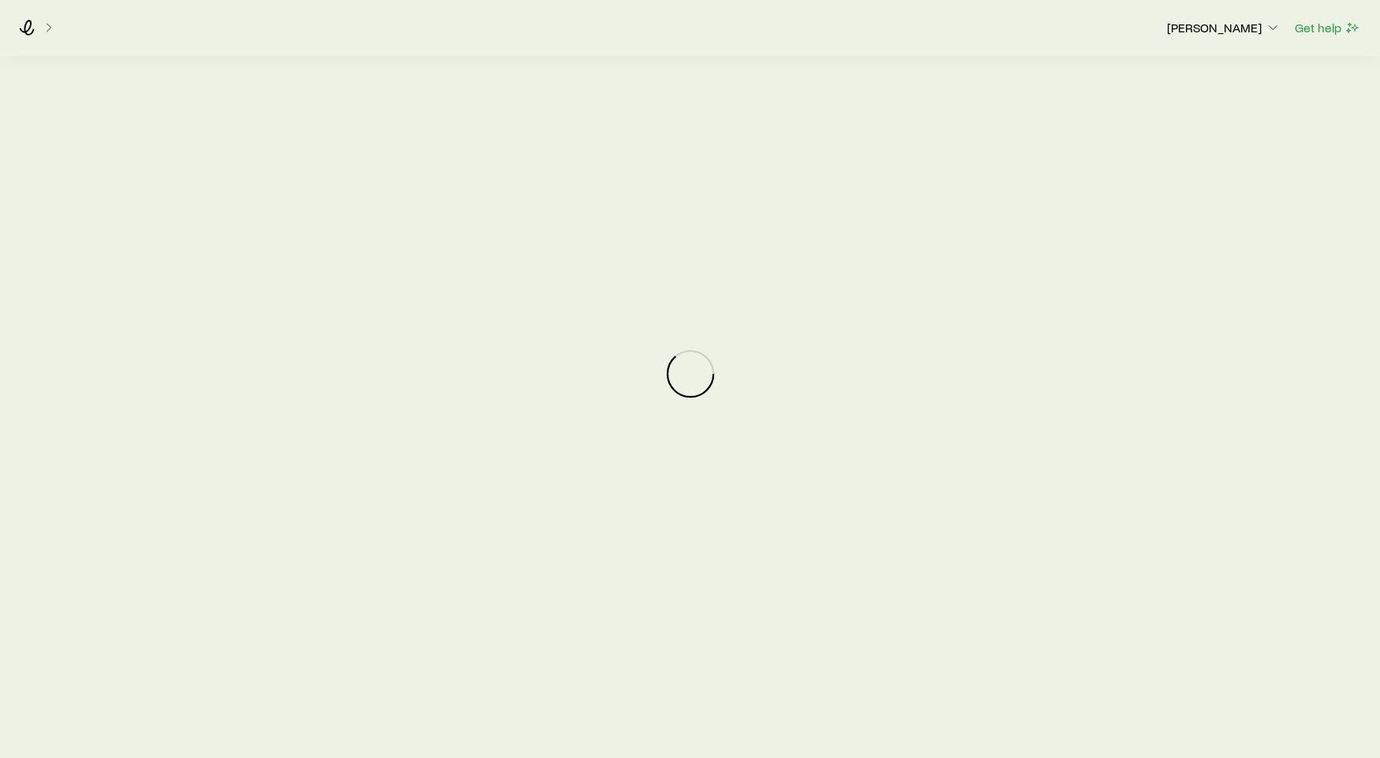
scroll to position [66, 0]
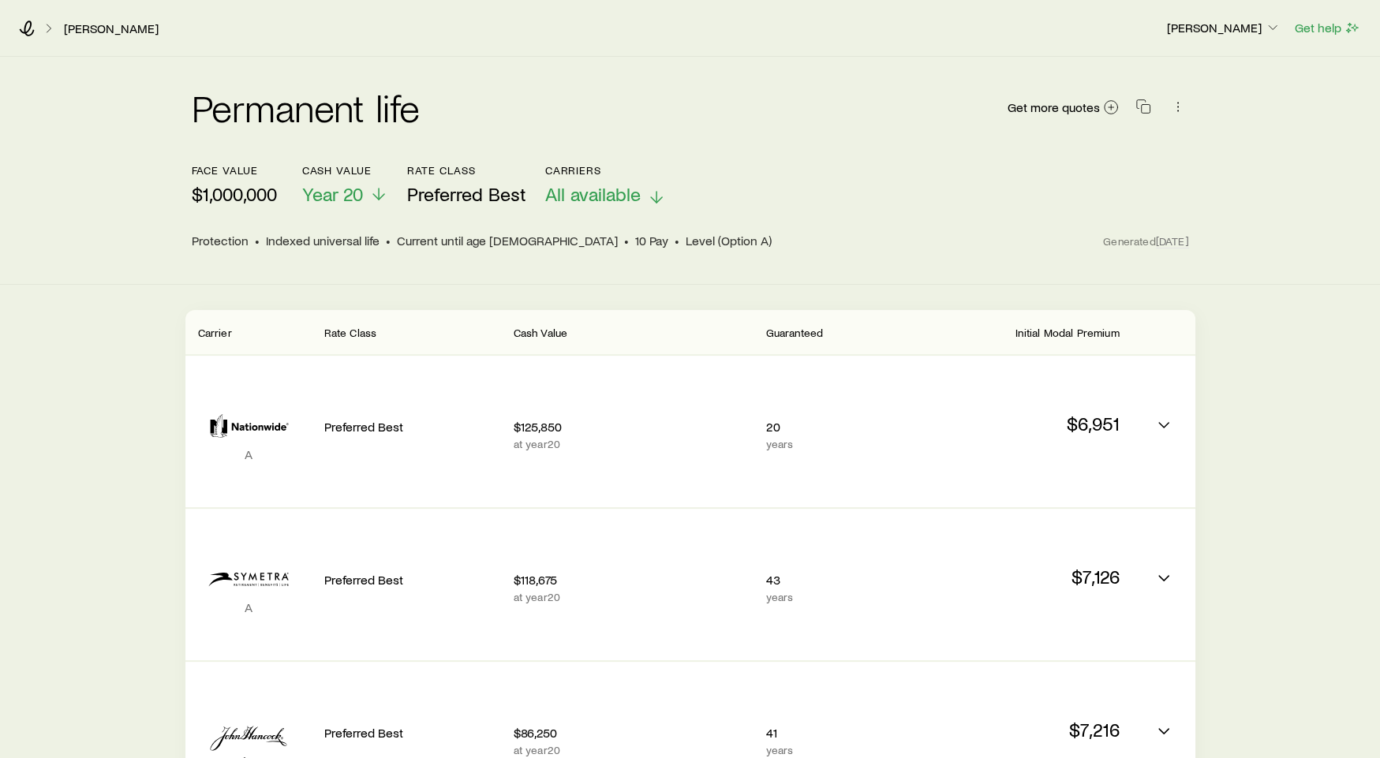
click at [657, 200] on icon at bounding box center [656, 197] width 19 height 19
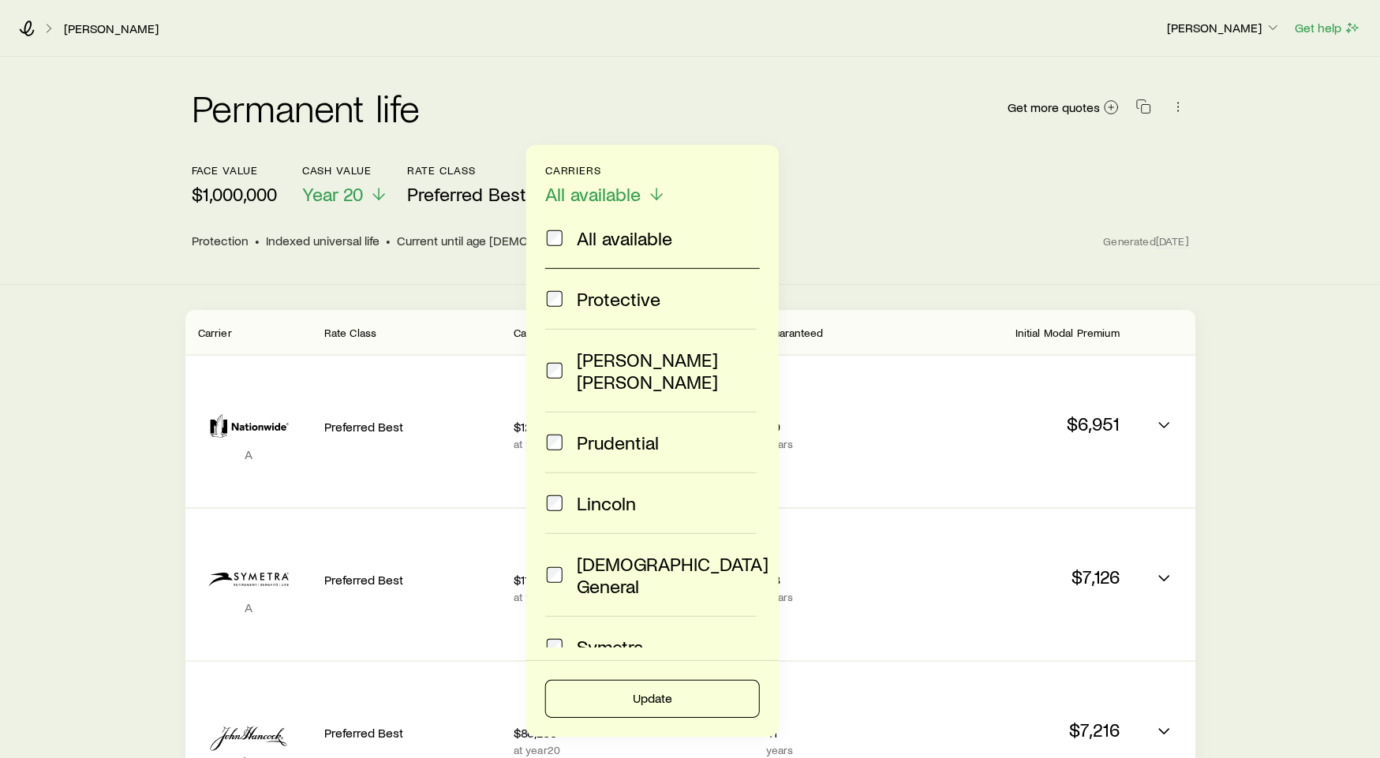
click at [851, 227] on header "face value $1,000,000 Cash Value Year 20 Rate Class Preferred Best Carriers All…" at bounding box center [691, 211] width 998 height 95
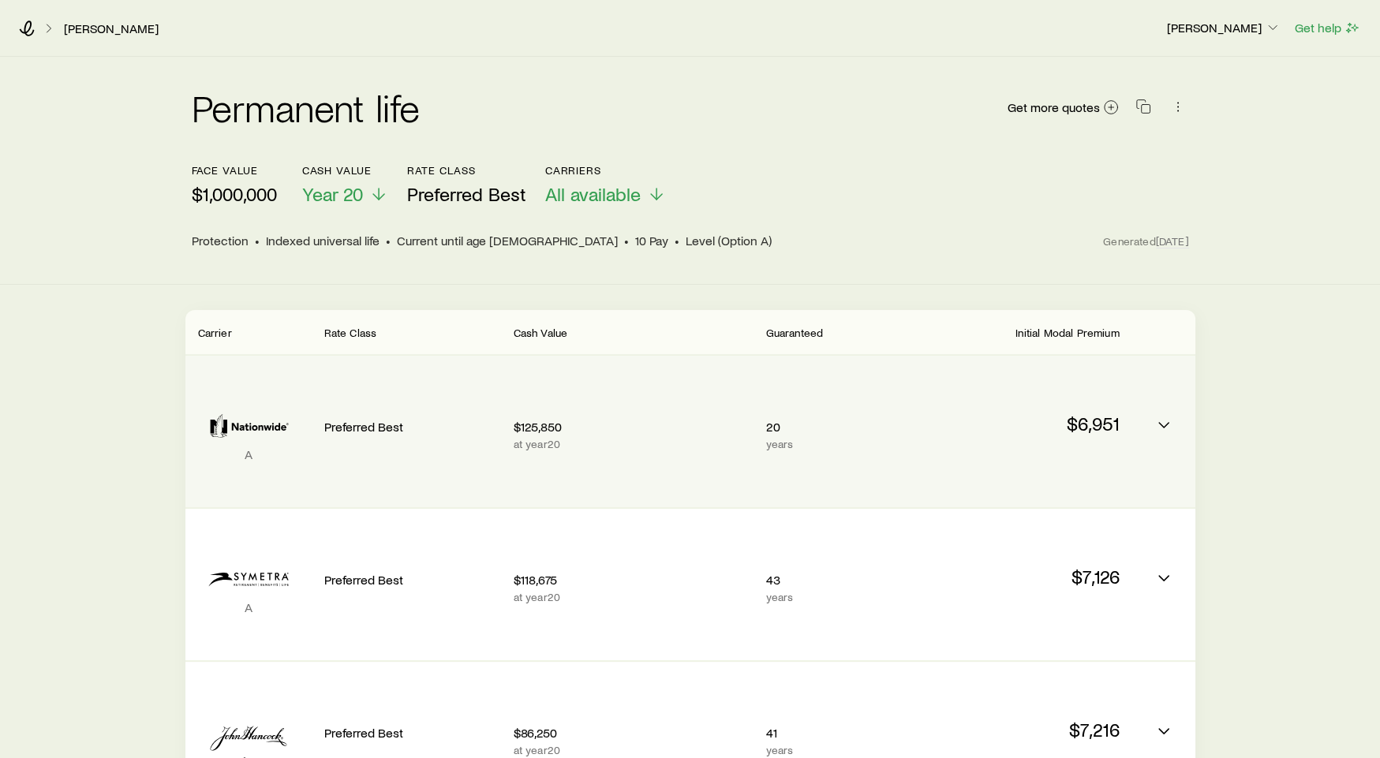
click at [681, 425] on p "$125,850" at bounding box center [634, 427] width 240 height 16
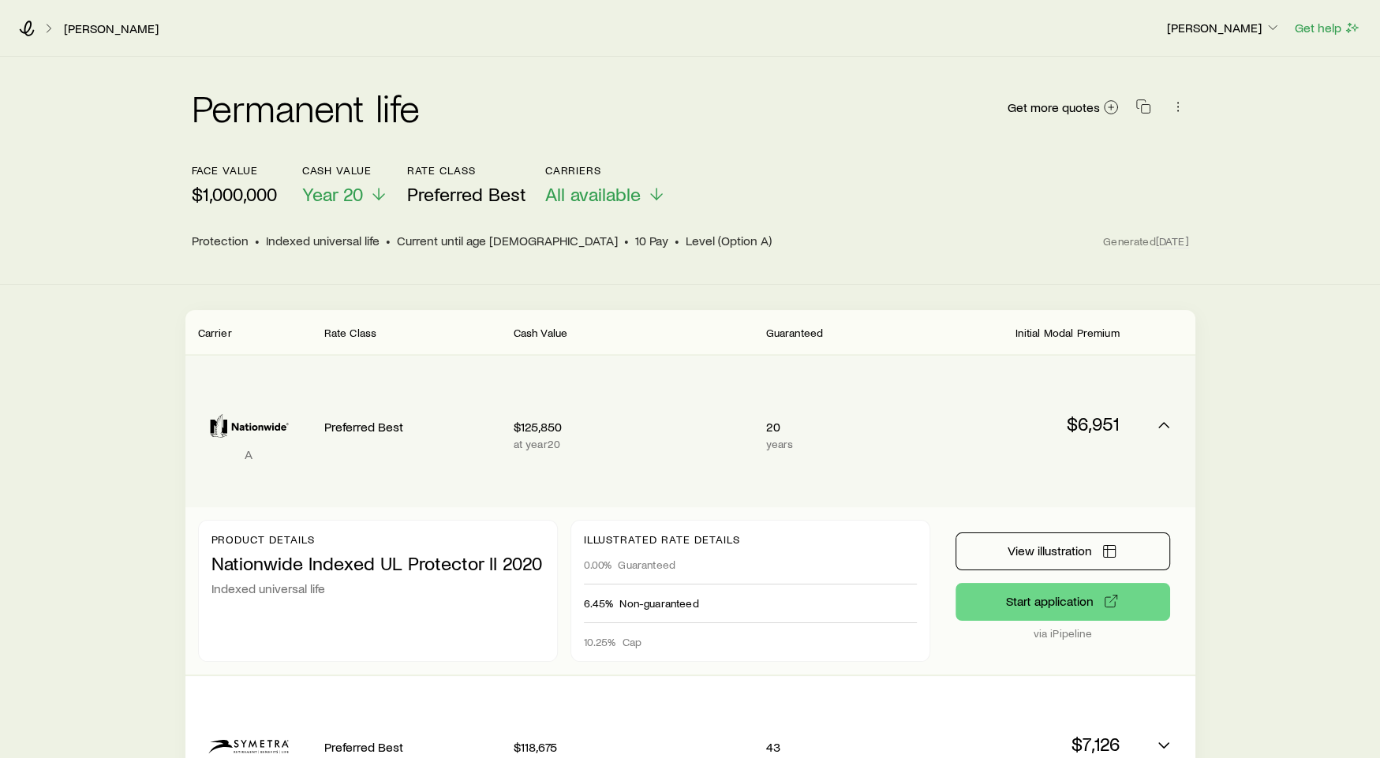
click at [681, 425] on p "$125,850" at bounding box center [634, 427] width 240 height 16
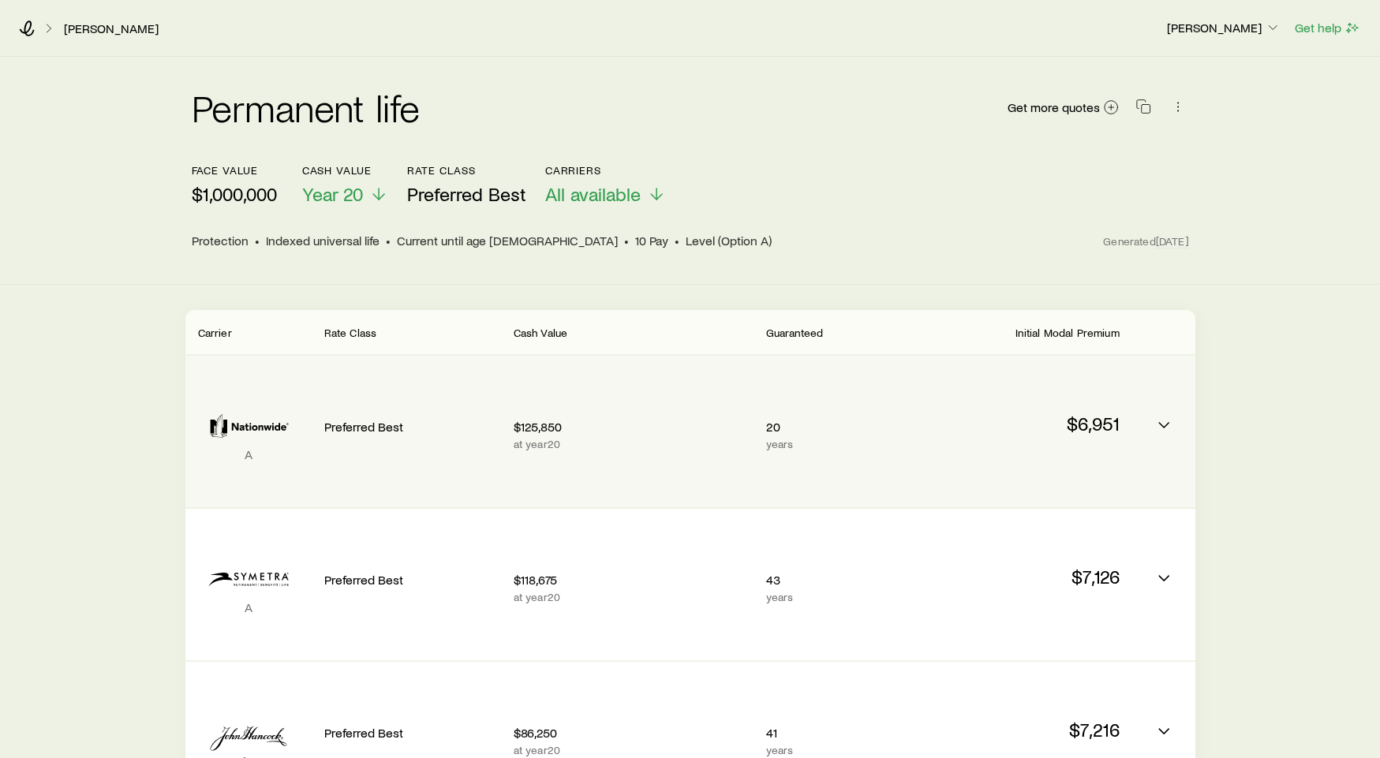
click at [984, 444] on p "years" at bounding box center [886, 444] width 240 height 13
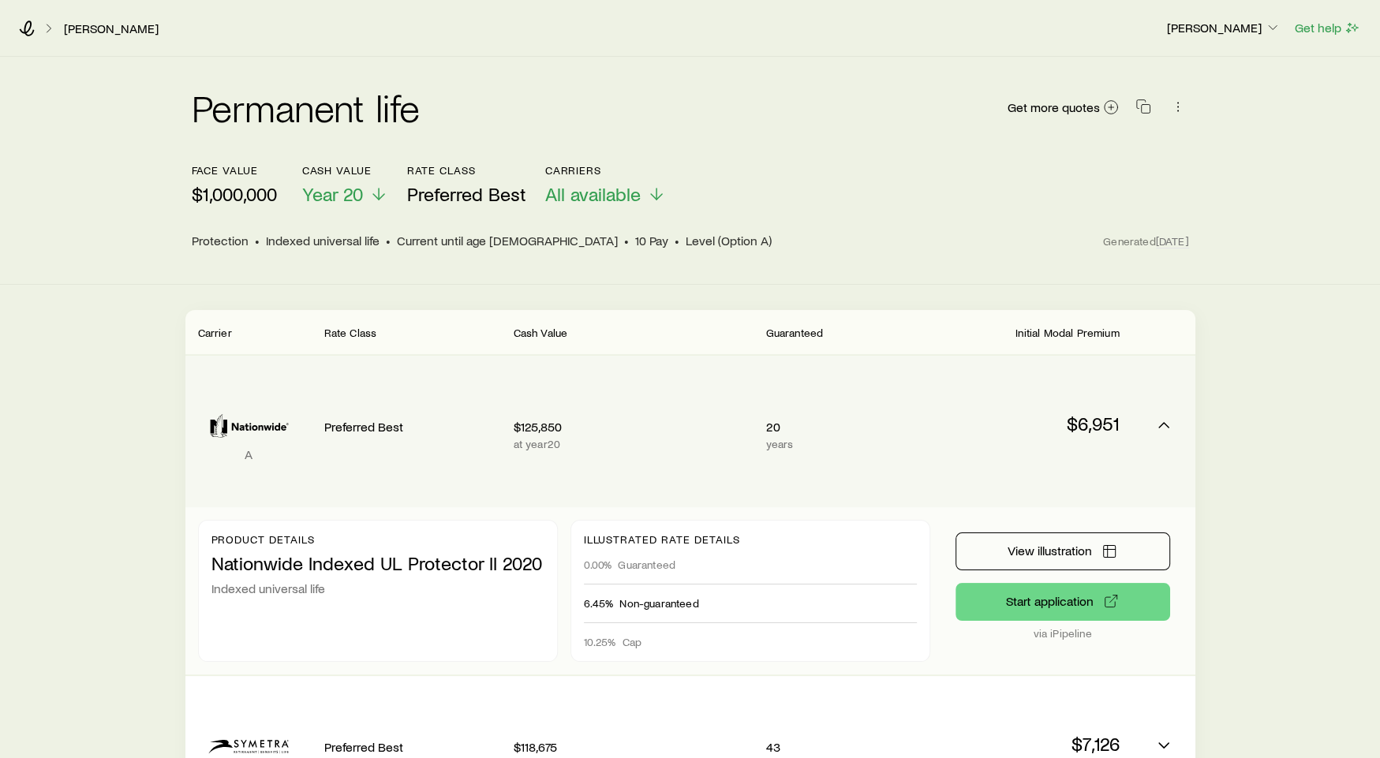
click at [984, 443] on p "years" at bounding box center [886, 444] width 240 height 13
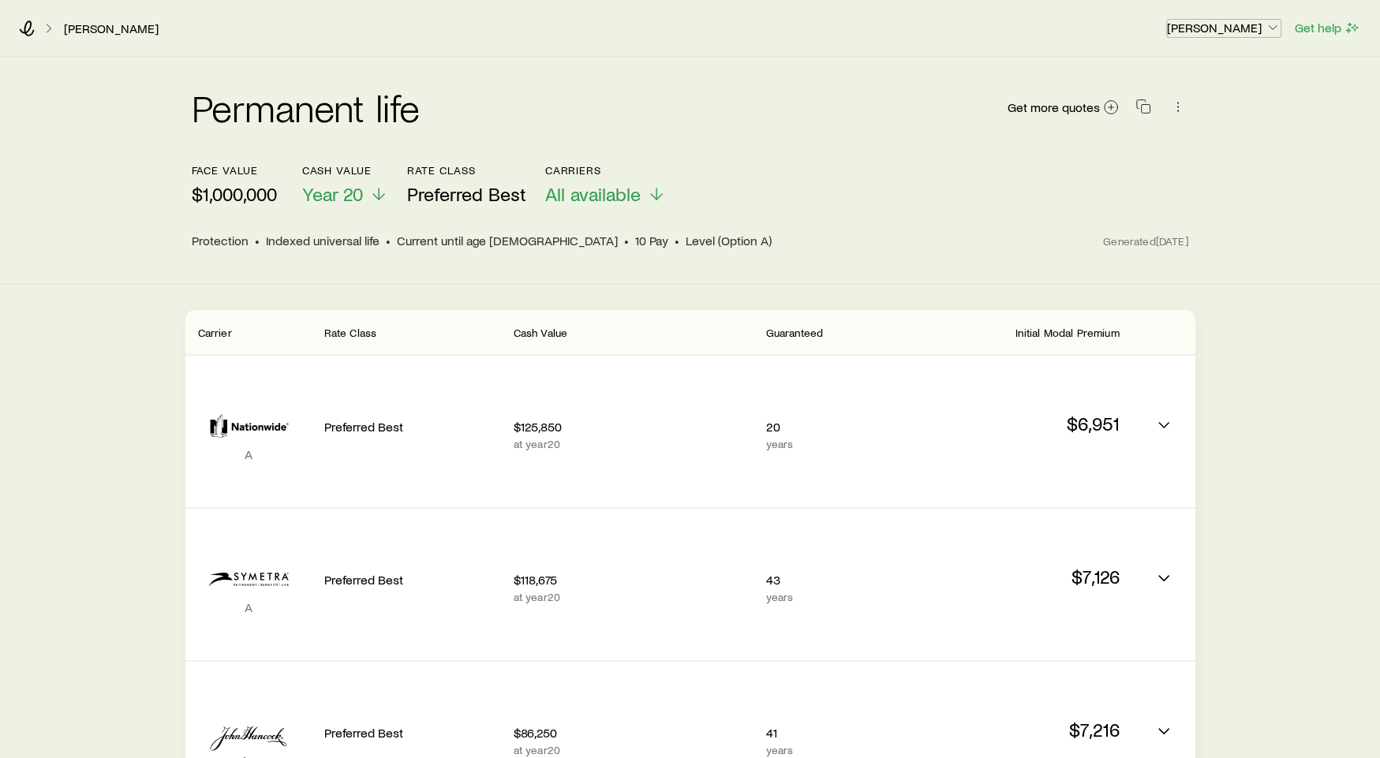
click at [1229, 26] on p "[PERSON_NAME]" at bounding box center [1224, 28] width 114 height 16
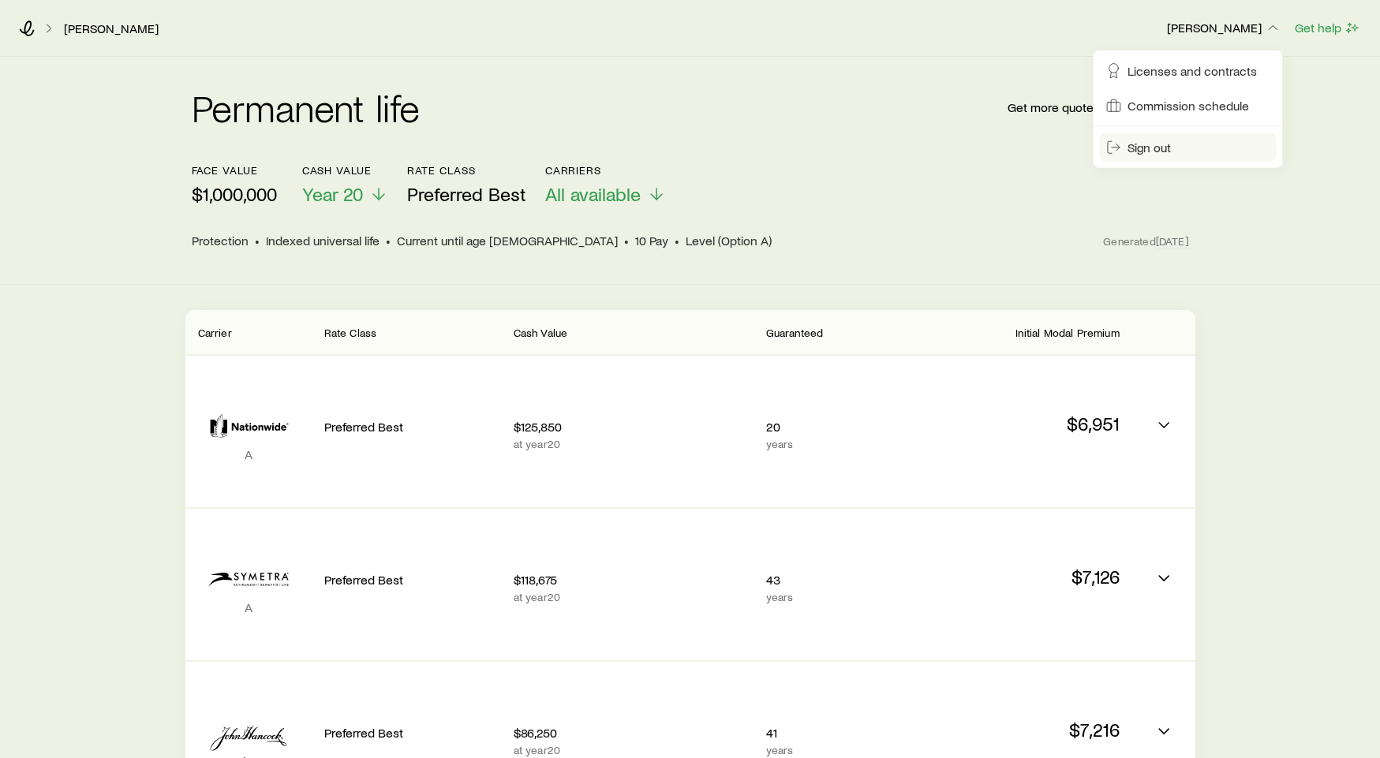
click at [1146, 155] on button "Sign out" at bounding box center [1187, 147] width 177 height 28
